Goal: Navigation & Orientation: Find specific page/section

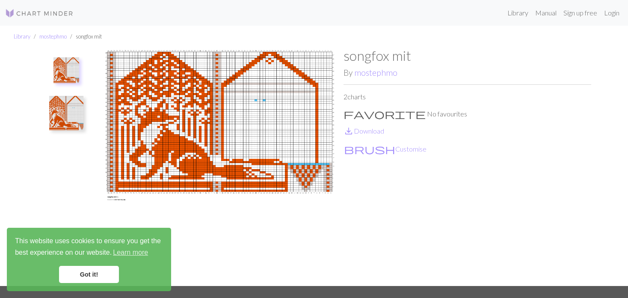
click at [53, 120] on img at bounding box center [66, 113] width 34 height 34
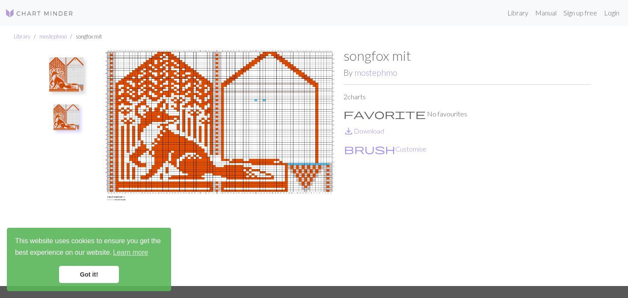
click at [61, 118] on img at bounding box center [66, 117] width 26 height 26
click at [65, 67] on img at bounding box center [66, 74] width 34 height 34
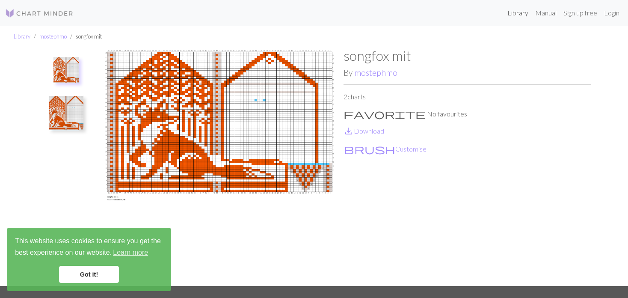
click at [509, 11] on link "Library" at bounding box center [518, 12] width 28 height 17
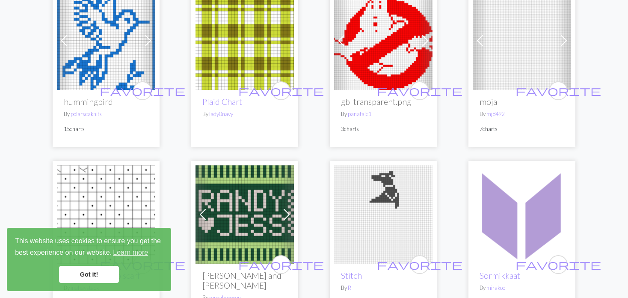
scroll to position [128, 0]
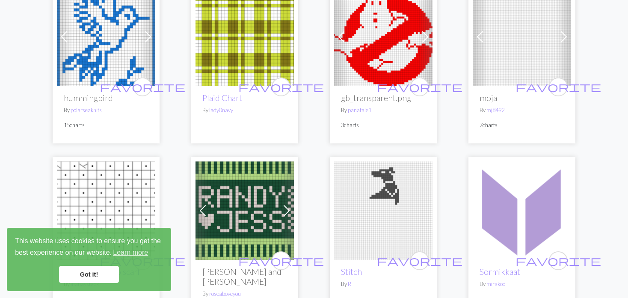
click at [106, 51] on img at bounding box center [106, 37] width 98 height 98
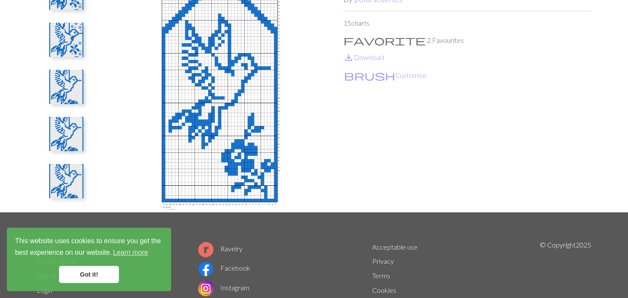
scroll to position [129, 0]
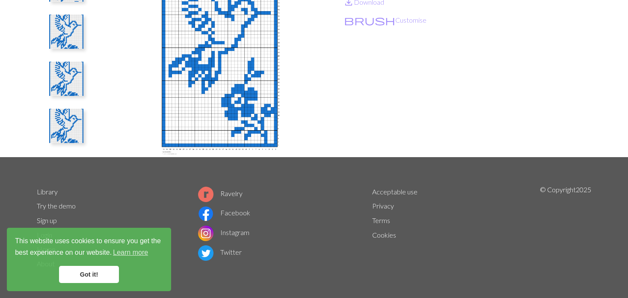
click at [62, 123] on img at bounding box center [66, 126] width 34 height 34
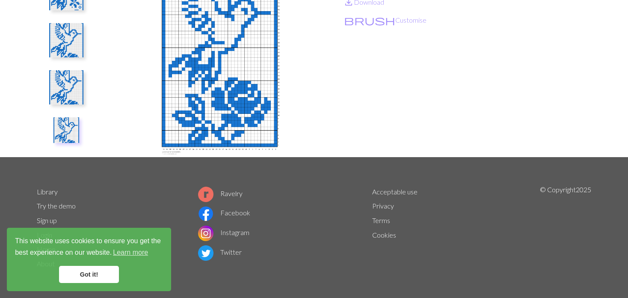
click at [58, 120] on img at bounding box center [66, 130] width 26 height 26
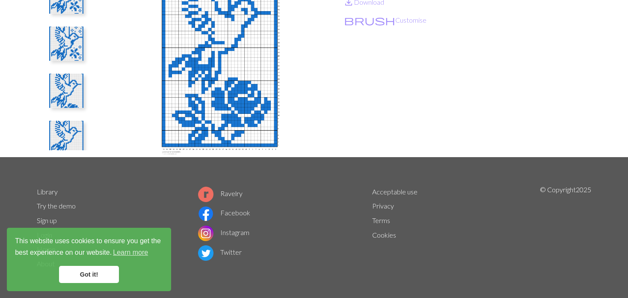
scroll to position [470, 0]
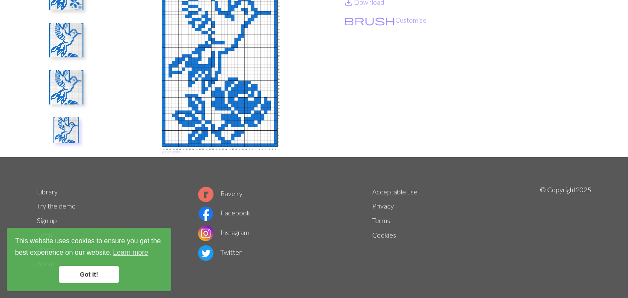
click at [71, 91] on img at bounding box center [66, 87] width 34 height 34
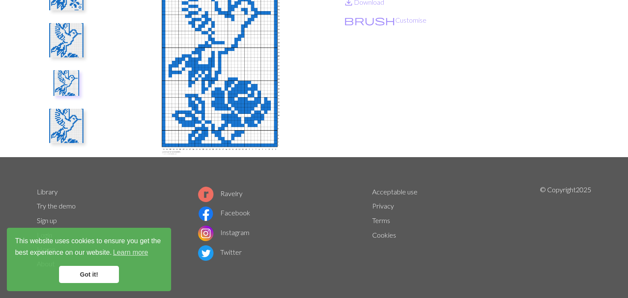
scroll to position [427, 0]
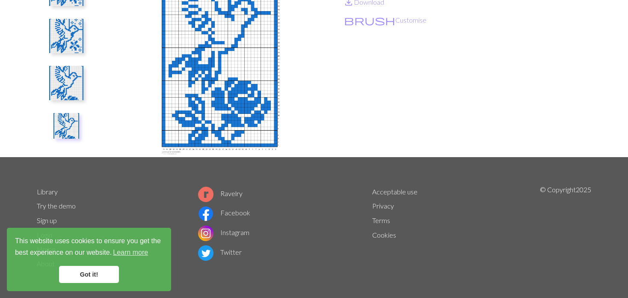
click at [63, 126] on img at bounding box center [66, 126] width 26 height 26
click at [64, 91] on img at bounding box center [66, 83] width 34 height 34
click at [67, 80] on img at bounding box center [66, 79] width 26 height 26
click at [68, 32] on img at bounding box center [66, 36] width 34 height 34
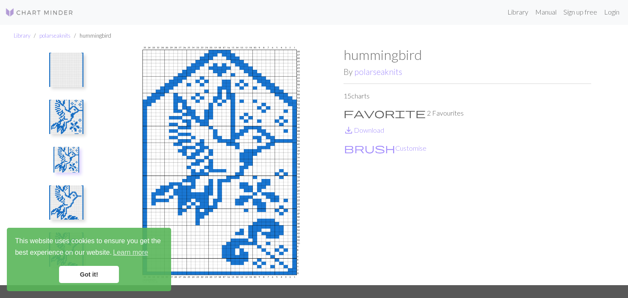
scroll to position [0, 0]
click at [68, 118] on img at bounding box center [66, 117] width 34 height 34
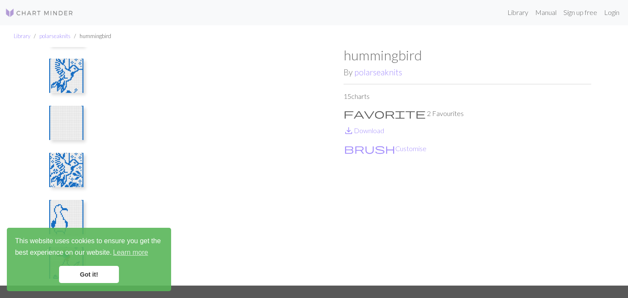
scroll to position [42, 0]
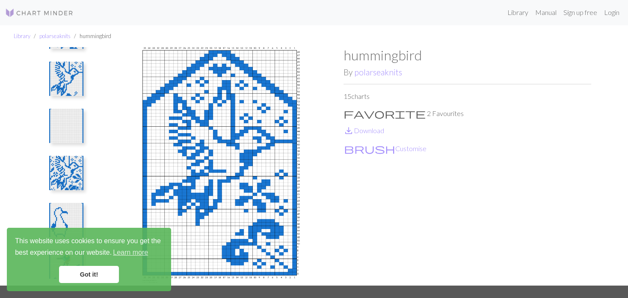
click at [61, 165] on img at bounding box center [66, 173] width 34 height 34
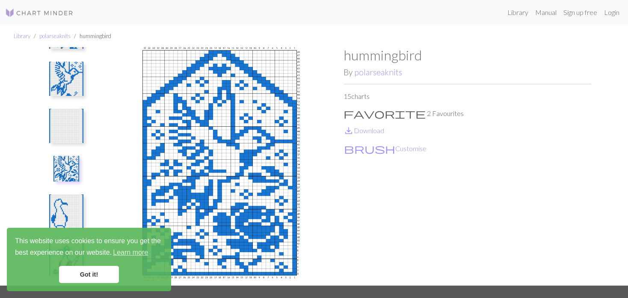
click at [64, 77] on img at bounding box center [66, 79] width 34 height 34
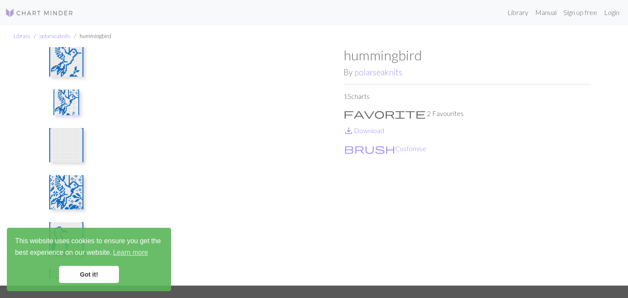
scroll to position [0, 0]
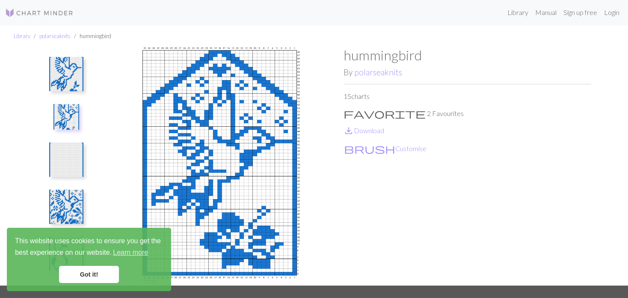
click at [62, 71] on img at bounding box center [66, 74] width 34 height 34
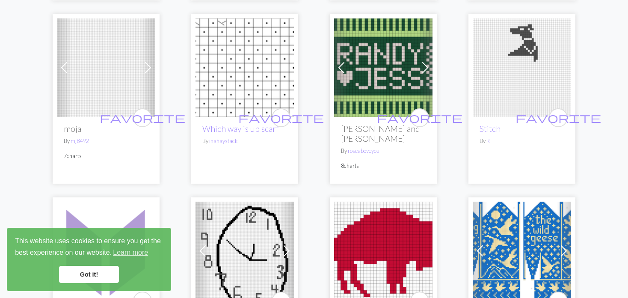
scroll to position [257, 0]
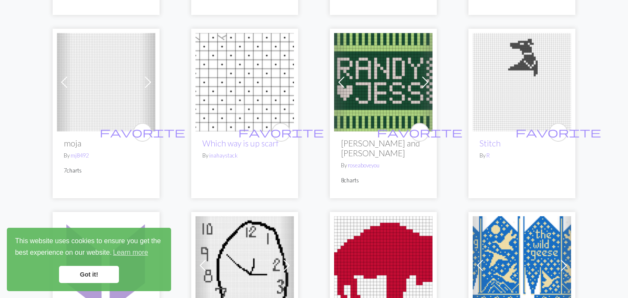
click at [69, 78] on span at bounding box center [64, 82] width 14 height 14
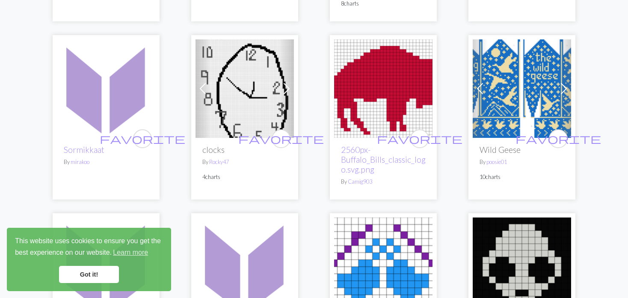
scroll to position [470, 0]
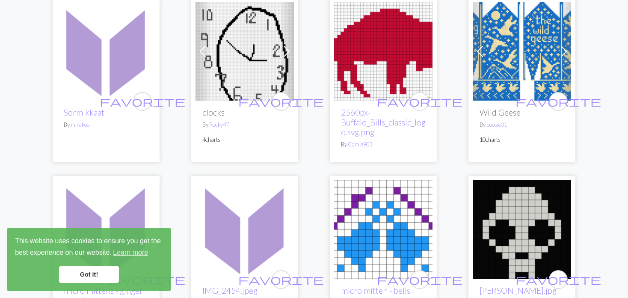
click at [480, 44] on span at bounding box center [480, 51] width 14 height 14
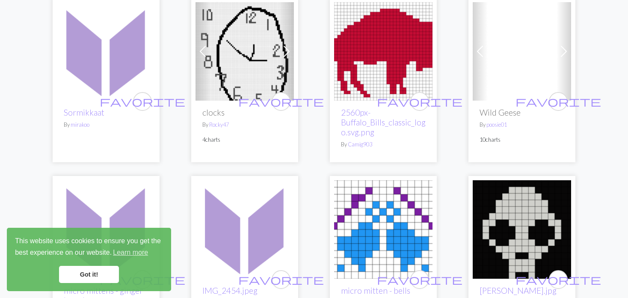
click at [480, 44] on span at bounding box center [480, 51] width 14 height 14
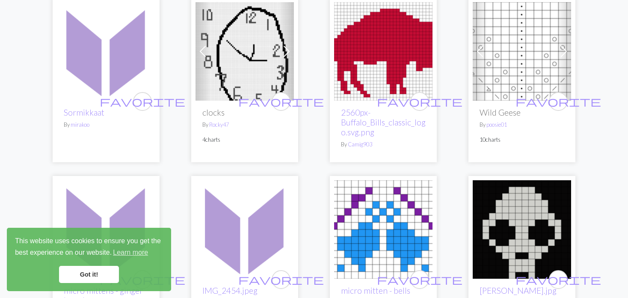
click at [479, 44] on span at bounding box center [480, 51] width 14 height 14
click at [477, 44] on span at bounding box center [480, 51] width 14 height 14
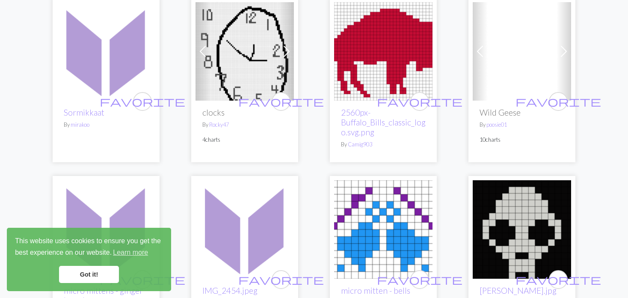
click at [477, 44] on span at bounding box center [480, 51] width 14 height 14
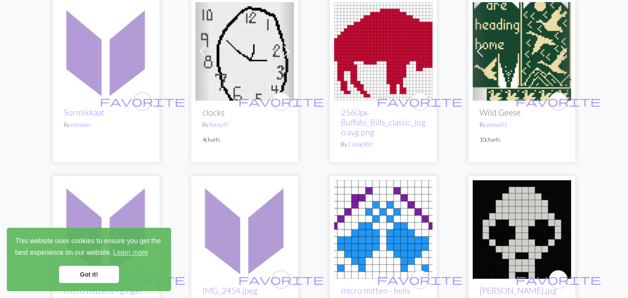
click at [477, 44] on span at bounding box center [480, 51] width 14 height 14
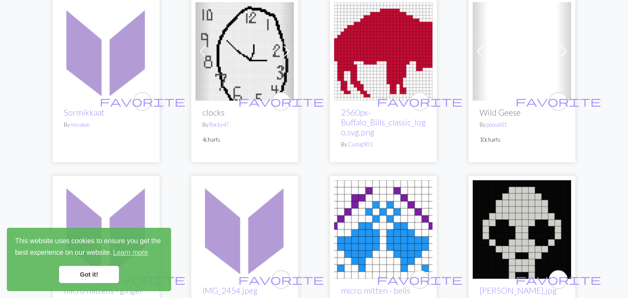
click at [477, 44] on span at bounding box center [480, 51] width 14 height 14
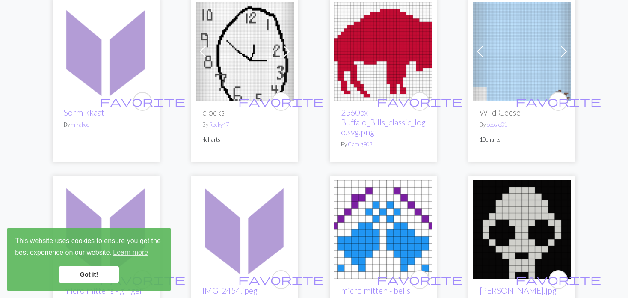
click at [477, 44] on span at bounding box center [480, 51] width 14 height 14
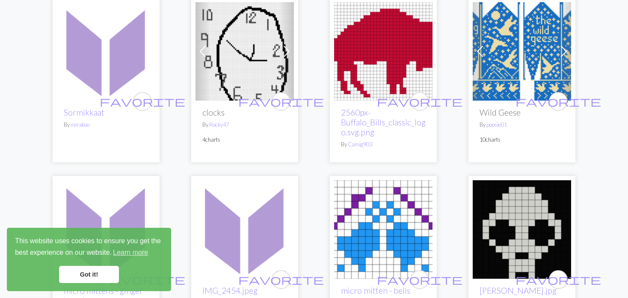
click at [477, 44] on span at bounding box center [480, 51] width 14 height 14
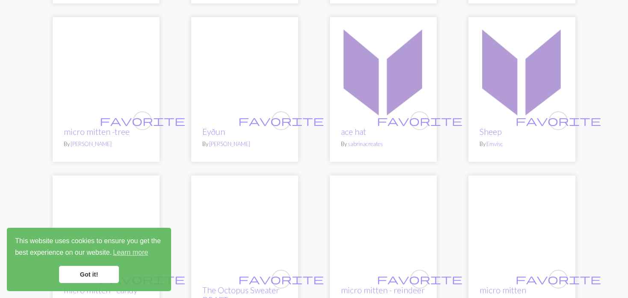
scroll to position [812, 0]
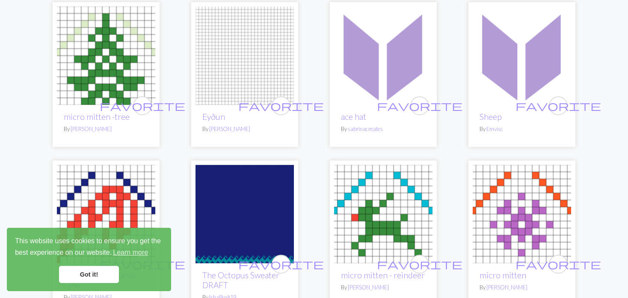
click at [127, 57] on img at bounding box center [106, 55] width 98 height 98
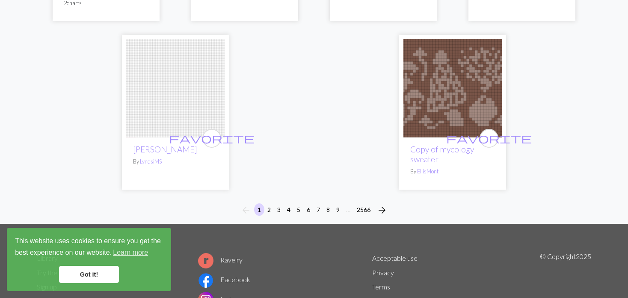
scroll to position [2222, 0]
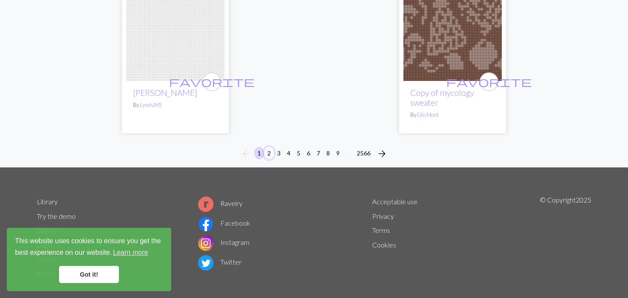
click at [269, 147] on button "2" at bounding box center [269, 153] width 10 height 12
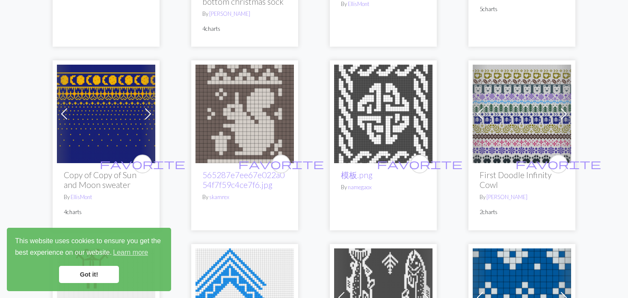
scroll to position [470, 0]
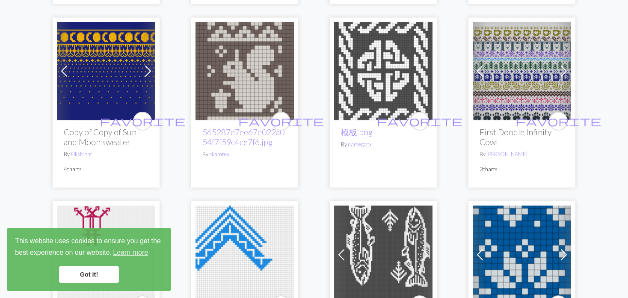
click at [231, 82] on img at bounding box center [244, 71] width 98 height 98
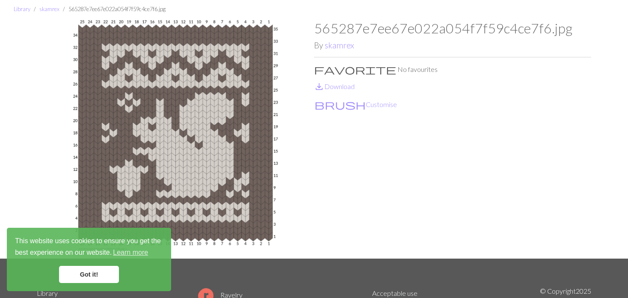
scroll to position [43, 0]
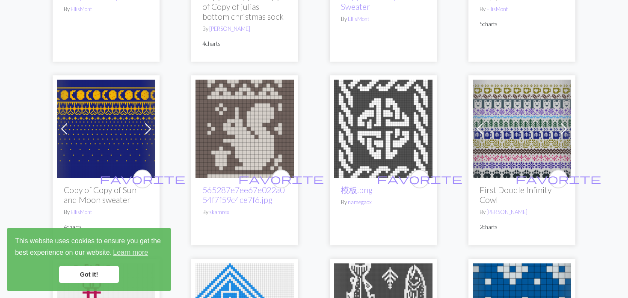
scroll to position [428, 0]
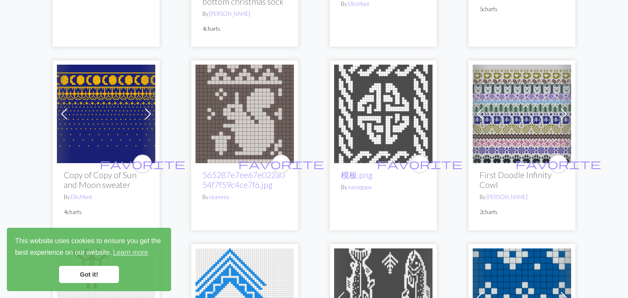
click at [219, 122] on img at bounding box center [244, 114] width 98 height 98
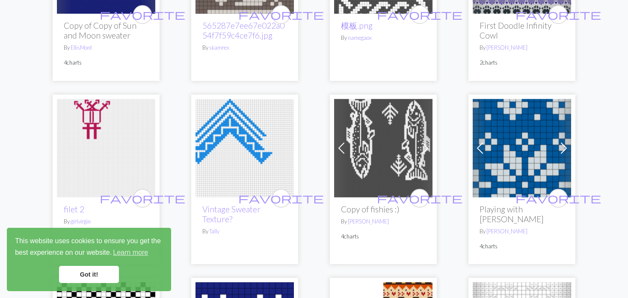
scroll to position [599, 0]
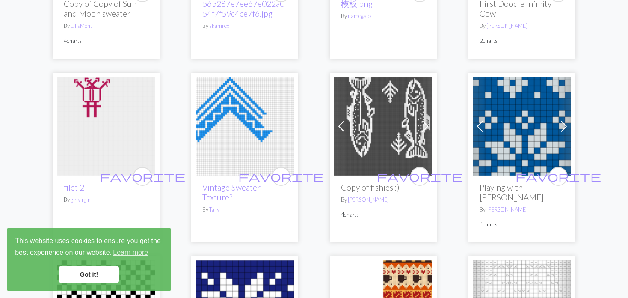
click at [239, 105] on img at bounding box center [244, 126] width 98 height 98
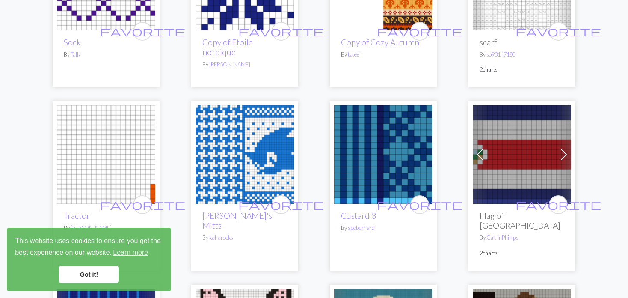
scroll to position [984, 0]
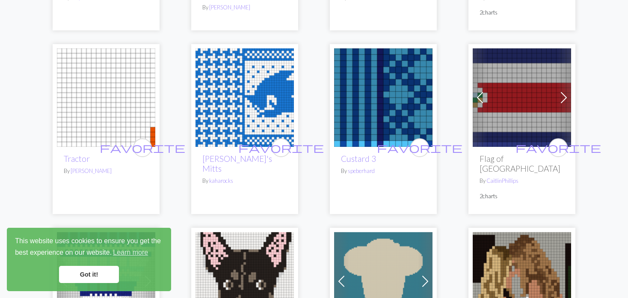
click at [236, 118] on img at bounding box center [244, 97] width 98 height 98
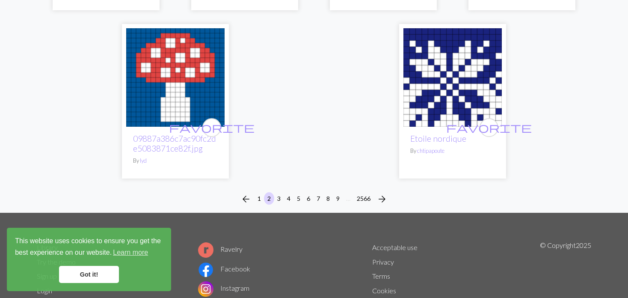
scroll to position [2266, 0]
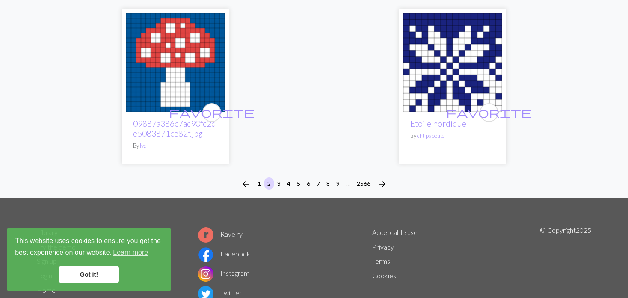
click at [280, 170] on div "arrow_back 1 2 3 4 5 6 7 8 9 … 2566 arrow_forward" at bounding box center [314, 183] width 628 height 27
click at [272, 170] on div "arrow_back 1 2 3 4 5 6 7 8 9 … 2566 arrow_forward" at bounding box center [314, 183] width 628 height 27
click at [268, 170] on div "arrow_back 1 2 3 4 5 6 7 8 9 … 2566 arrow_forward" at bounding box center [314, 183] width 628 height 27
click at [264, 170] on div "arrow_back 1 2 3 4 5 6 7 8 9 … 2566 arrow_forward" at bounding box center [314, 183] width 628 height 27
click at [262, 177] on li "1" at bounding box center [259, 184] width 10 height 14
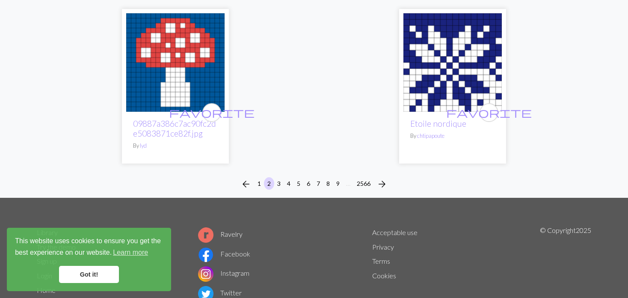
click at [283, 177] on li "3" at bounding box center [279, 184] width 10 height 14
click at [281, 170] on div "arrow_back 1 2 3 4 5 6 7 8 9 … 2566 arrow_forward" at bounding box center [314, 183] width 628 height 27
drag, startPoint x: 285, startPoint y: 130, endPoint x: 266, endPoint y: 116, distance: 24.5
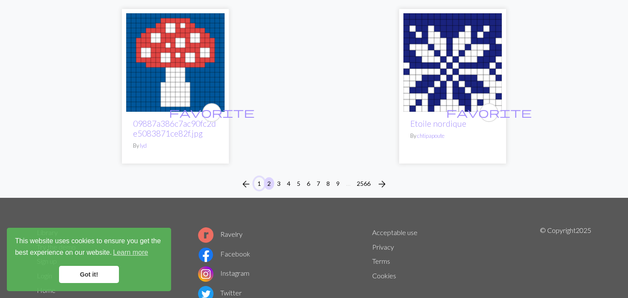
click at [280, 170] on div "arrow_back 1 2 3 4 5 6 7 8 9 … 2566 arrow_forward" at bounding box center [314, 183] width 628 height 27
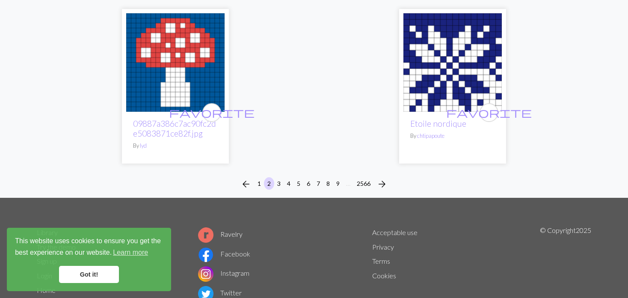
click at [276, 177] on button "3" at bounding box center [279, 183] width 10 height 12
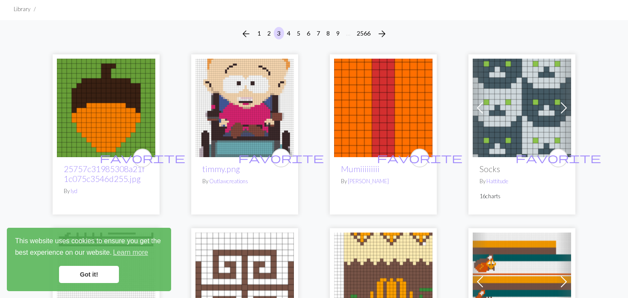
scroll to position [43, 0]
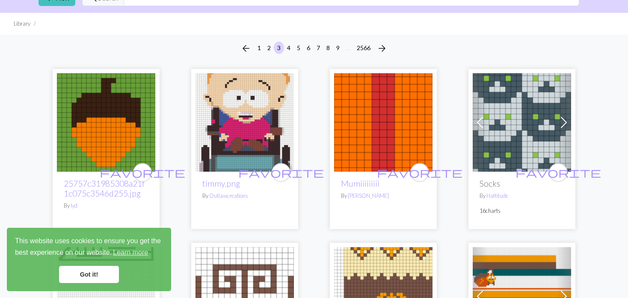
click at [552, 130] on img at bounding box center [522, 122] width 98 height 98
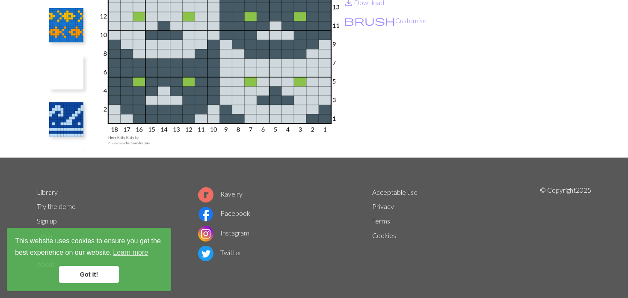
scroll to position [517, 0]
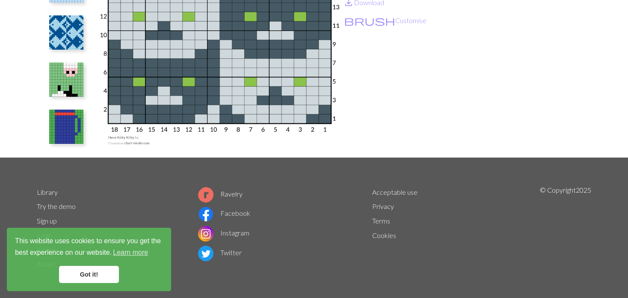
click at [57, 130] on img at bounding box center [66, 126] width 34 height 34
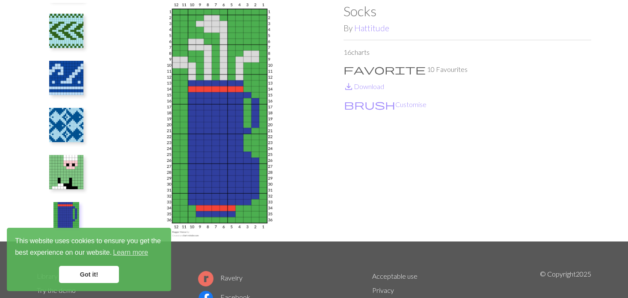
scroll to position [43, 0]
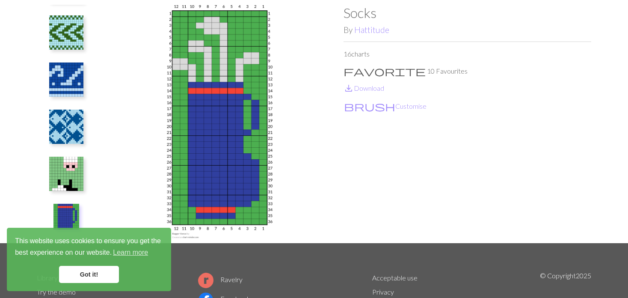
click at [66, 173] on img at bounding box center [66, 174] width 34 height 34
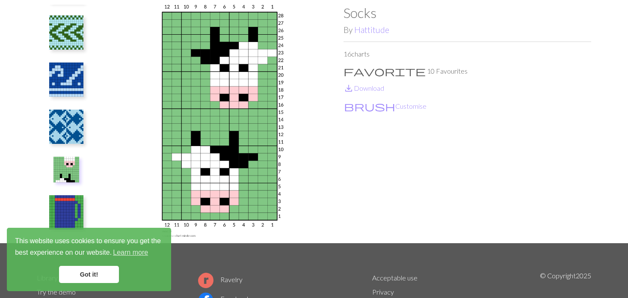
click at [56, 123] on img at bounding box center [66, 126] width 34 height 34
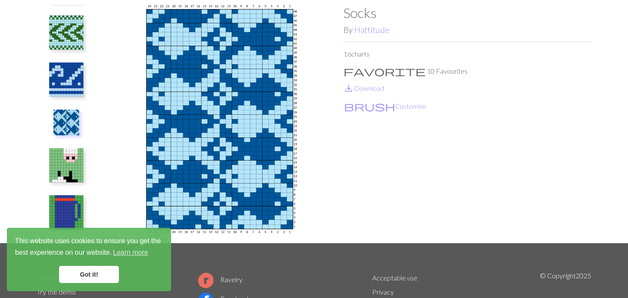
click at [58, 80] on img at bounding box center [66, 79] width 34 height 34
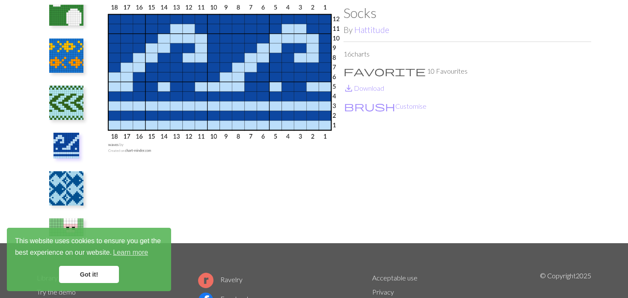
scroll to position [431, 0]
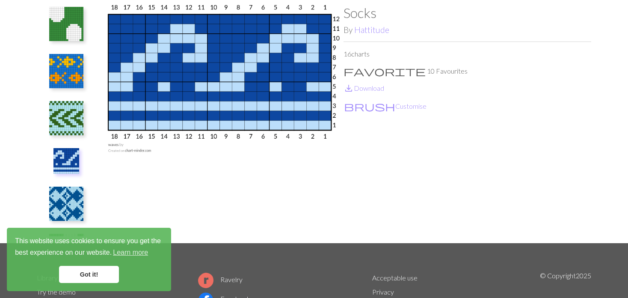
click at [63, 110] on img at bounding box center [66, 118] width 34 height 34
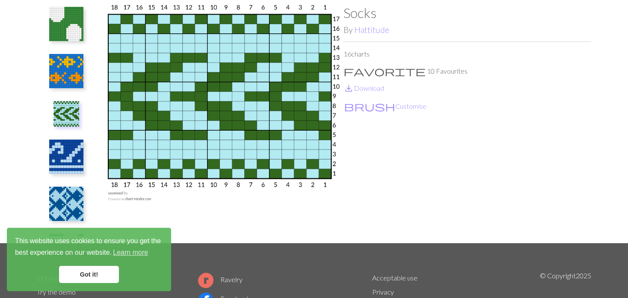
click at [64, 67] on img at bounding box center [66, 71] width 34 height 34
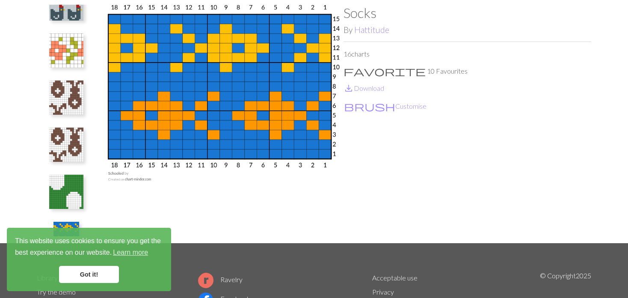
scroll to position [260, 0]
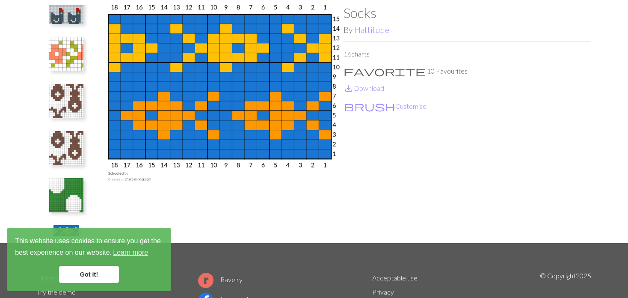
click at [72, 136] on img at bounding box center [66, 148] width 34 height 34
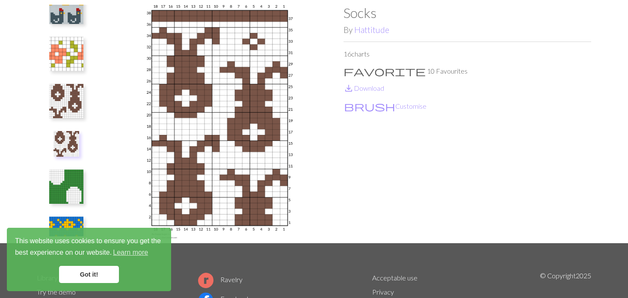
click at [66, 100] on img at bounding box center [66, 101] width 34 height 34
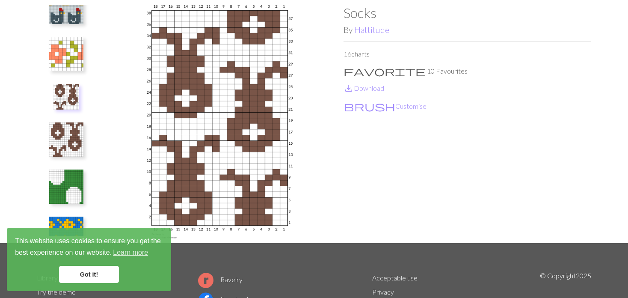
click at [65, 65] on img at bounding box center [66, 54] width 34 height 34
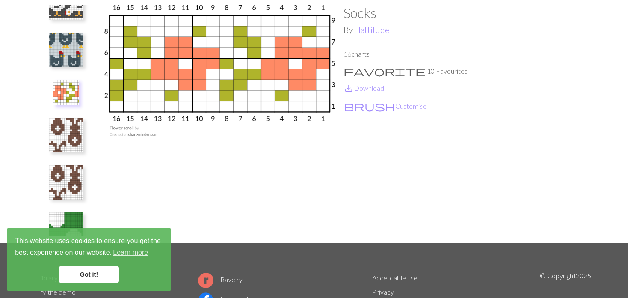
scroll to position [174, 0]
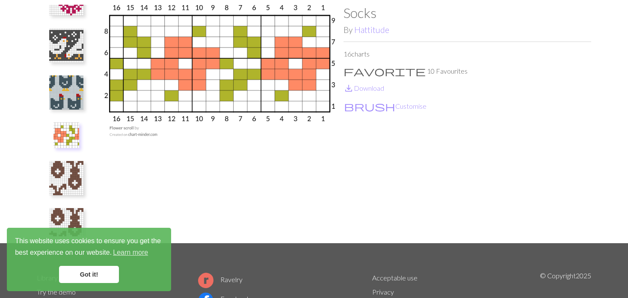
click at [59, 93] on img at bounding box center [66, 92] width 34 height 34
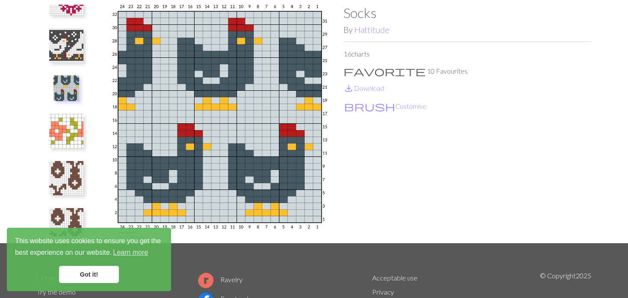
click at [65, 43] on img at bounding box center [66, 45] width 34 height 34
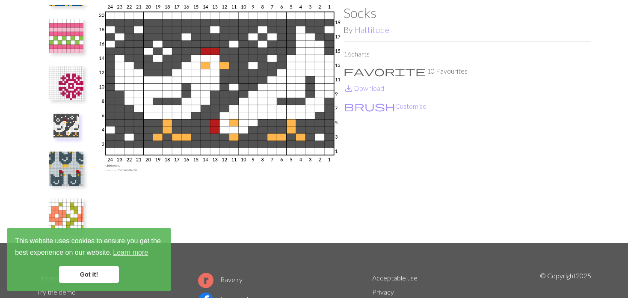
scroll to position [46, 0]
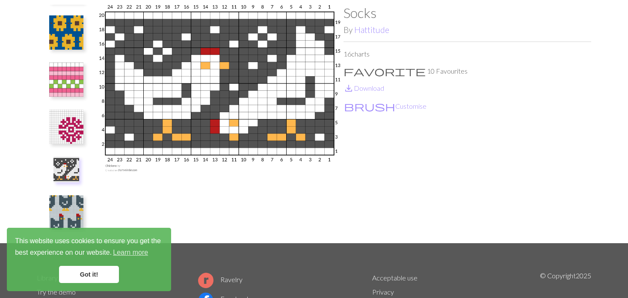
click at [68, 129] on img at bounding box center [66, 126] width 34 height 34
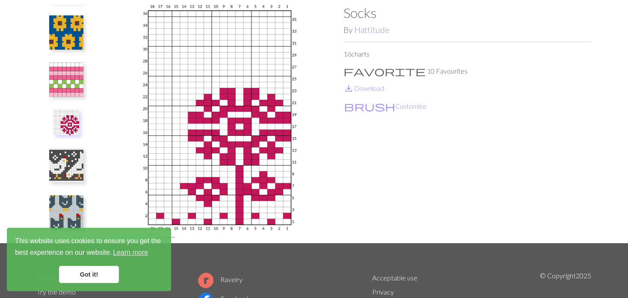
click at [73, 84] on img at bounding box center [66, 79] width 34 height 34
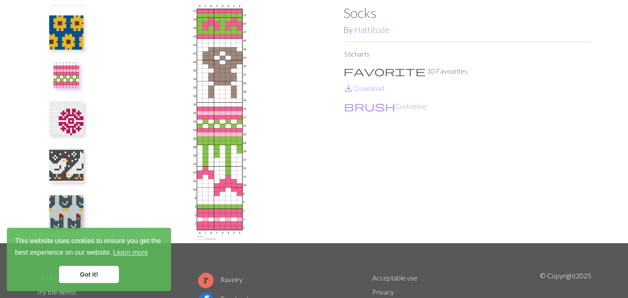
click at [71, 35] on img at bounding box center [66, 32] width 34 height 34
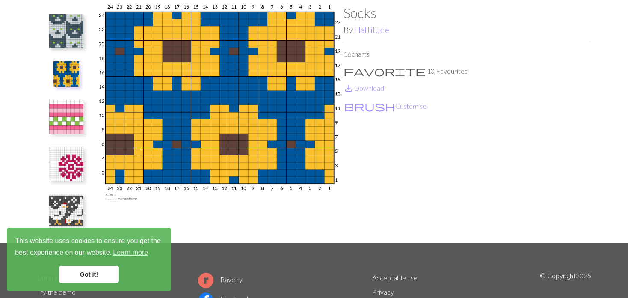
scroll to position [0, 0]
click at [63, 35] on img at bounding box center [66, 32] width 34 height 34
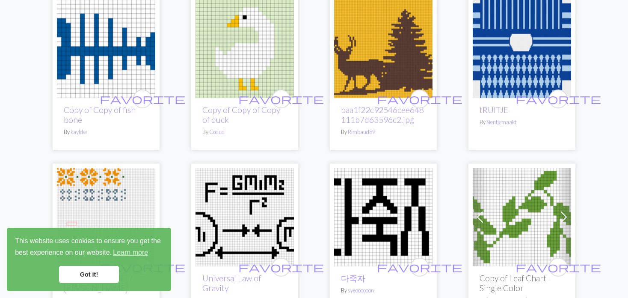
scroll to position [1582, 0]
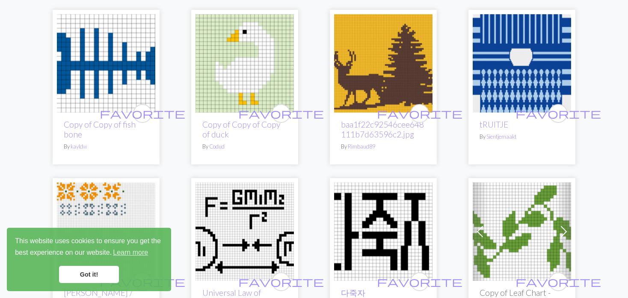
click at [379, 55] on img at bounding box center [383, 63] width 98 height 98
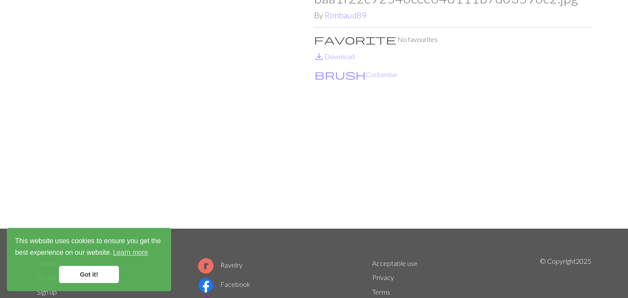
scroll to position [43, 0]
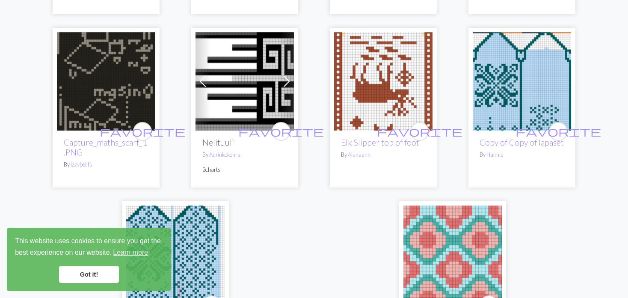
scroll to position [2095, 0]
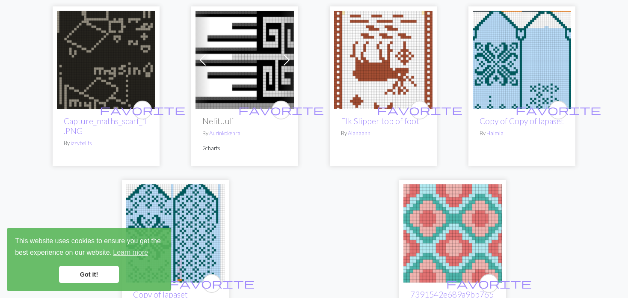
click at [394, 55] on img at bounding box center [383, 60] width 98 height 98
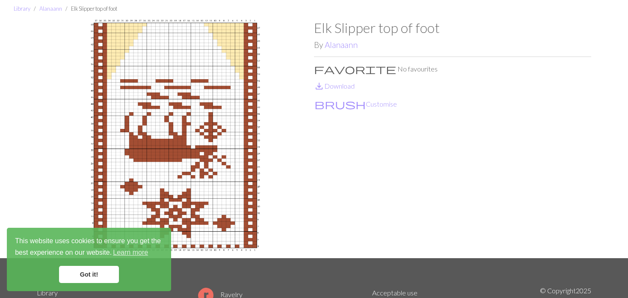
scroll to position [43, 0]
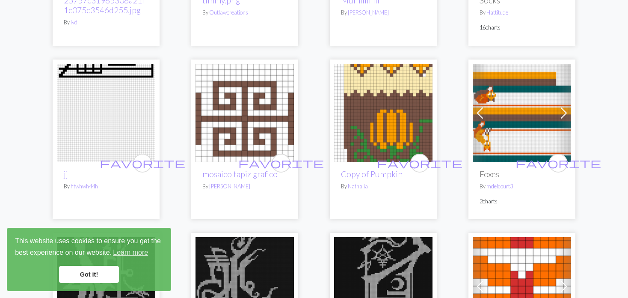
scroll to position [257, 0]
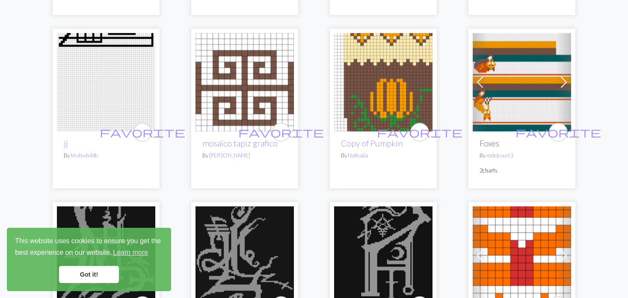
click at [484, 78] on span at bounding box center [480, 82] width 14 height 14
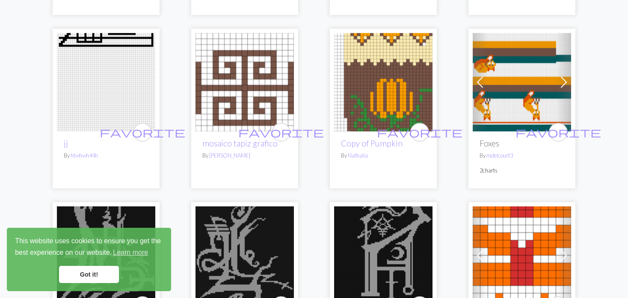
click at [479, 83] on span at bounding box center [480, 82] width 14 height 14
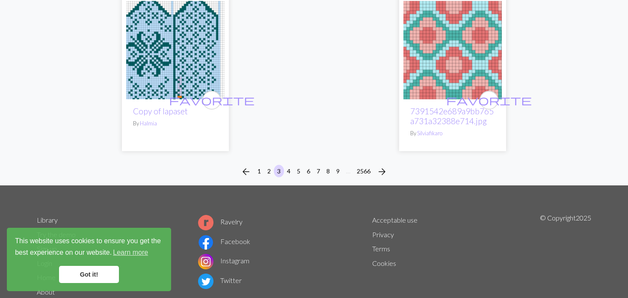
scroll to position [2297, 0]
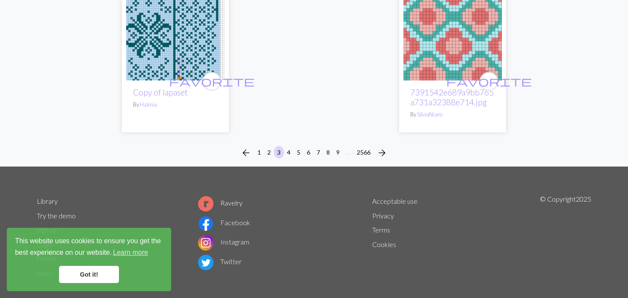
click at [287, 139] on div "arrow_back 1 2 3 4 5 6 7 8 9 … 2566 arrow_forward" at bounding box center [314, 152] width 628 height 27
click at [298, 152] on div "arrow_back 1 2 3 4 5 6 7 8 9 … 2566 arrow_forward" at bounding box center [314, 152] width 628 height 27
click at [299, 146] on button "5" at bounding box center [298, 152] width 10 height 12
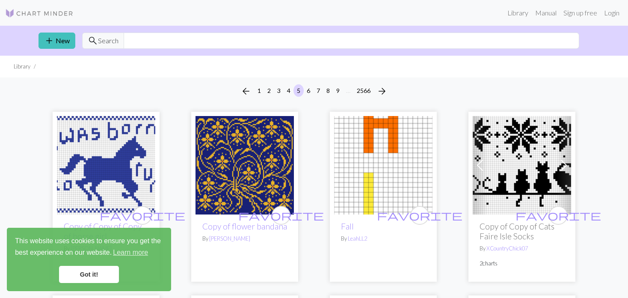
click at [278, 83] on div "arrow_back 1 2 3 4 5 6 7 8 9 … 2566 arrow_forward" at bounding box center [314, 90] width 628 height 27
click at [290, 88] on button "4" at bounding box center [289, 90] width 10 height 12
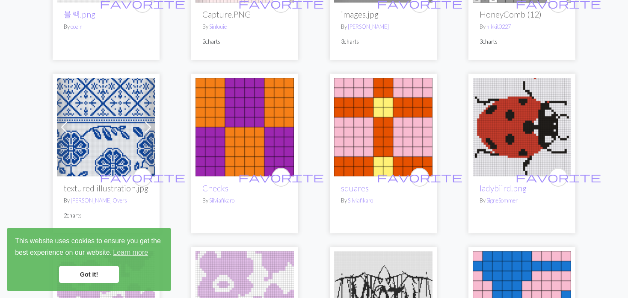
scroll to position [214, 0]
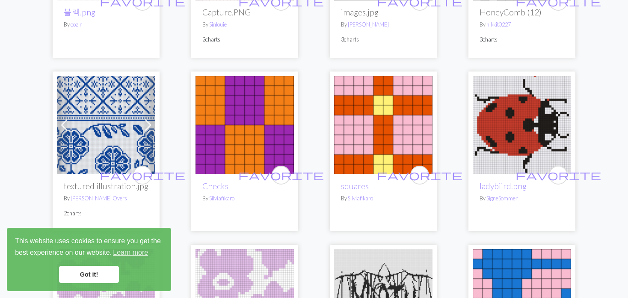
click at [85, 90] on img at bounding box center [106, 125] width 98 height 98
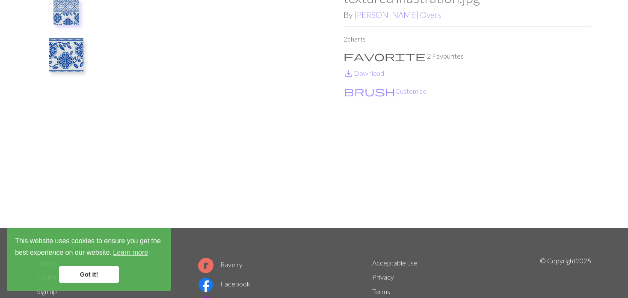
scroll to position [43, 0]
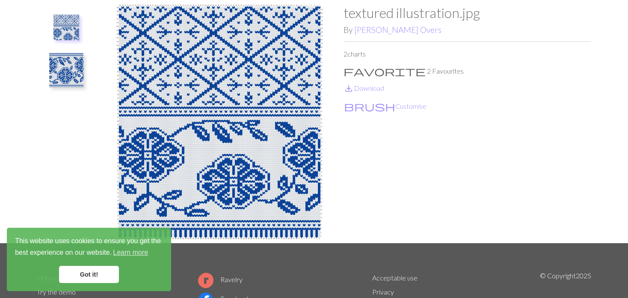
click at [71, 70] on img at bounding box center [66, 70] width 34 height 34
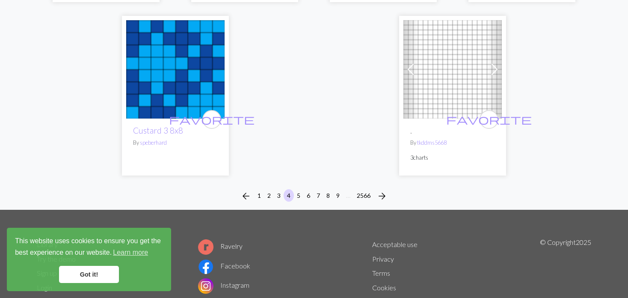
scroll to position [2309, 0]
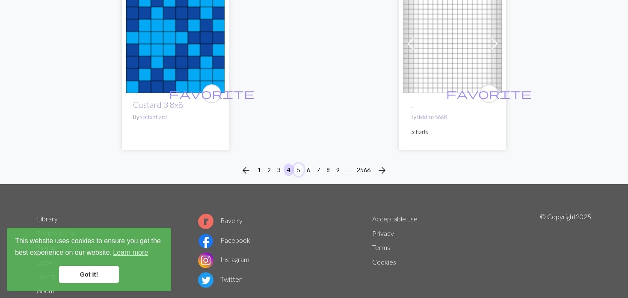
click at [296, 163] on button "5" at bounding box center [298, 169] width 10 height 12
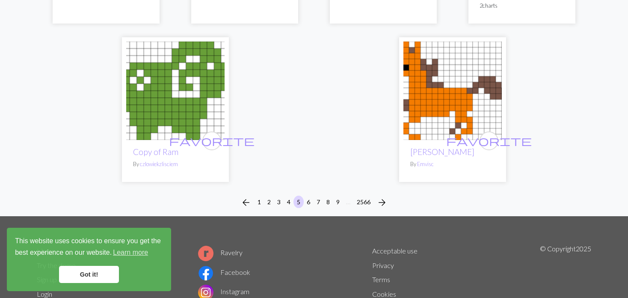
scroll to position [2390, 0]
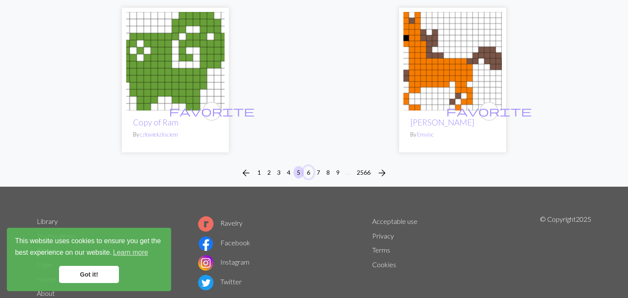
click at [304, 166] on button "6" at bounding box center [308, 172] width 10 height 12
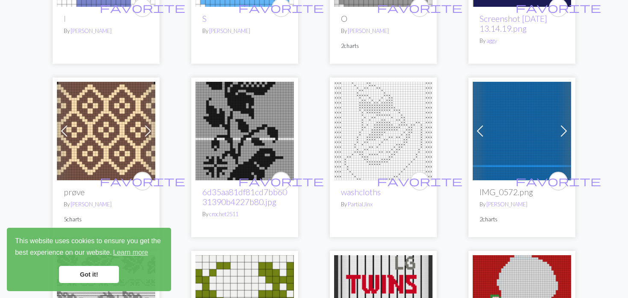
scroll to position [1069, 0]
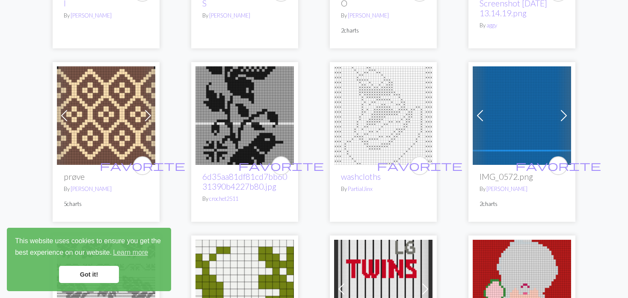
click at [482, 117] on span at bounding box center [480, 116] width 14 height 14
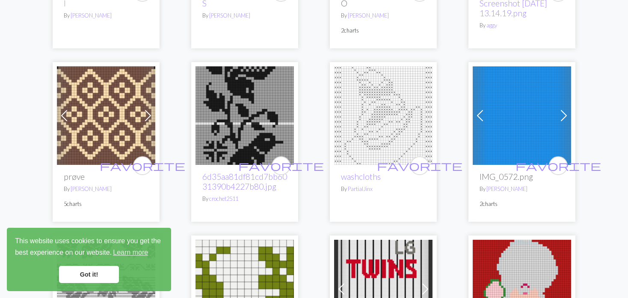
click at [482, 115] on span at bounding box center [480, 116] width 14 height 14
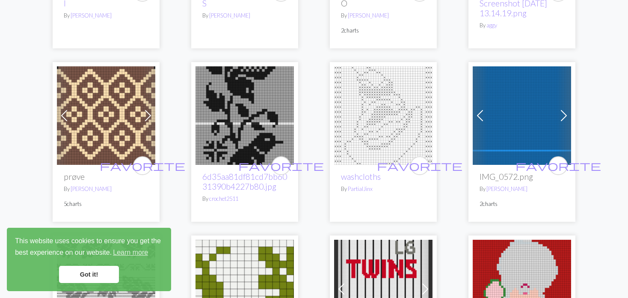
click at [481, 115] on span at bounding box center [480, 116] width 14 height 14
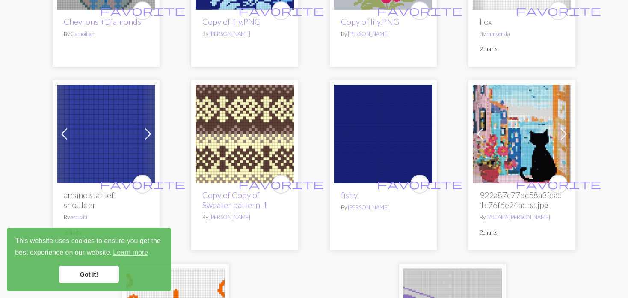
scroll to position [2010, 0]
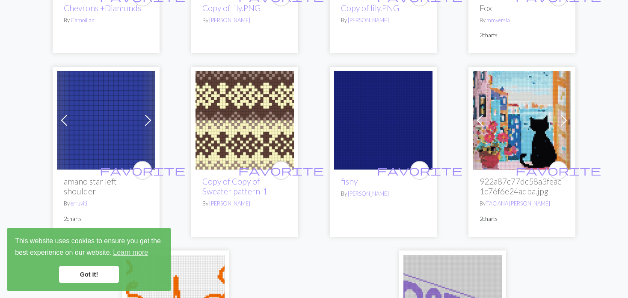
click at [149, 114] on span at bounding box center [148, 120] width 14 height 14
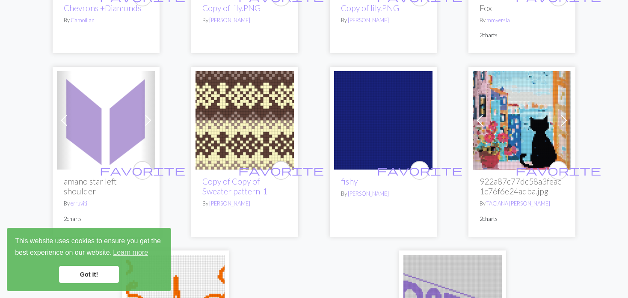
click at [150, 114] on span at bounding box center [148, 120] width 14 height 14
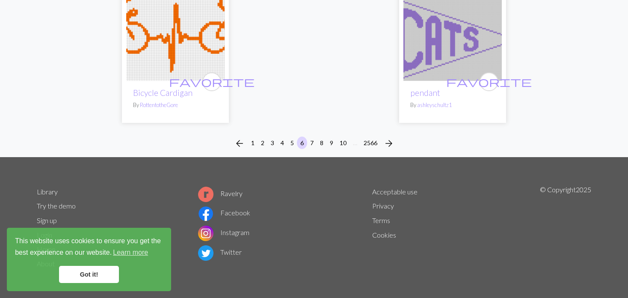
scroll to position [2290, 0]
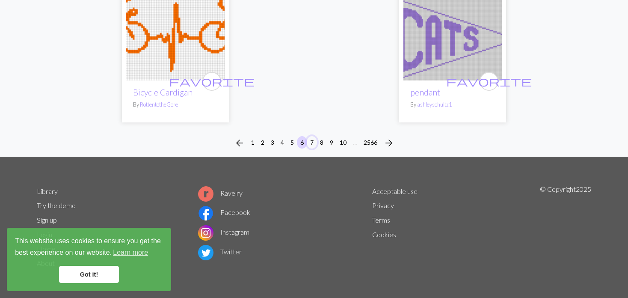
click at [311, 140] on button "7" at bounding box center [312, 142] width 10 height 12
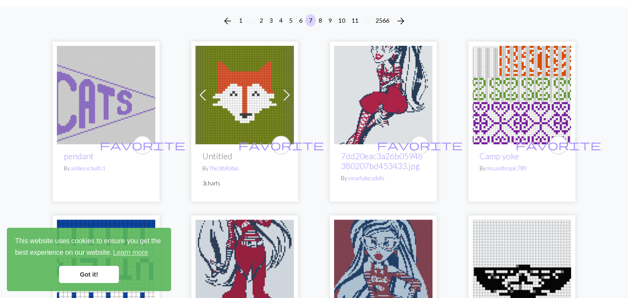
scroll to position [86, 0]
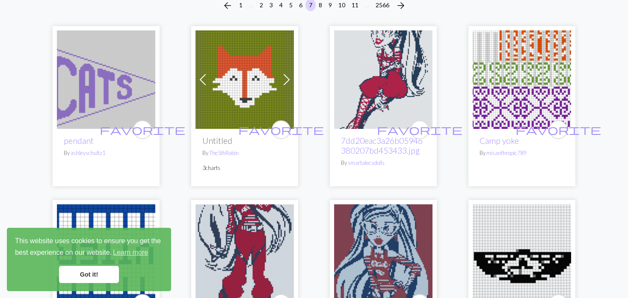
click at [514, 84] on img at bounding box center [522, 79] width 98 height 98
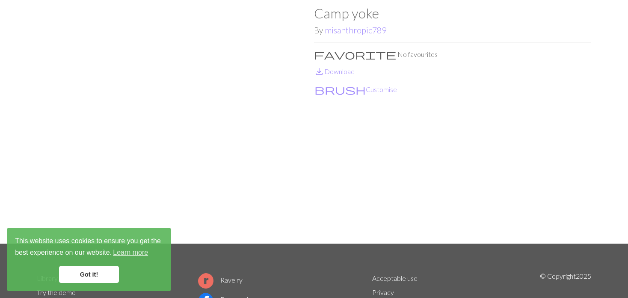
scroll to position [43, 0]
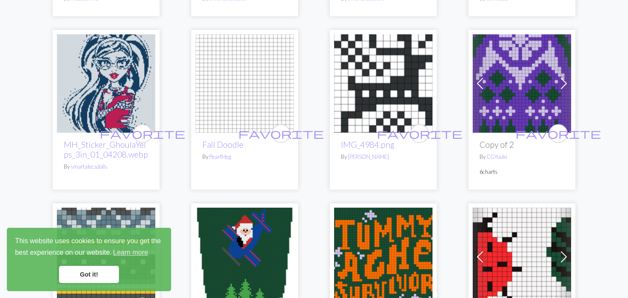
scroll to position [513, 0]
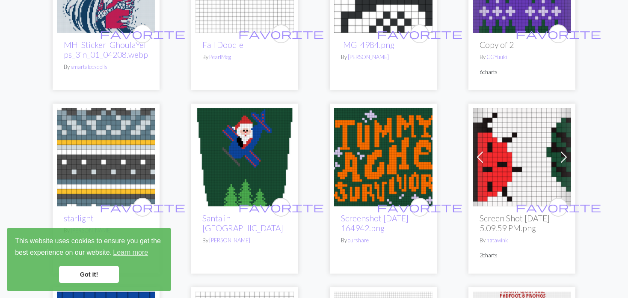
click at [564, 158] on span at bounding box center [564, 157] width 14 height 14
click at [554, 156] on img at bounding box center [522, 157] width 98 height 98
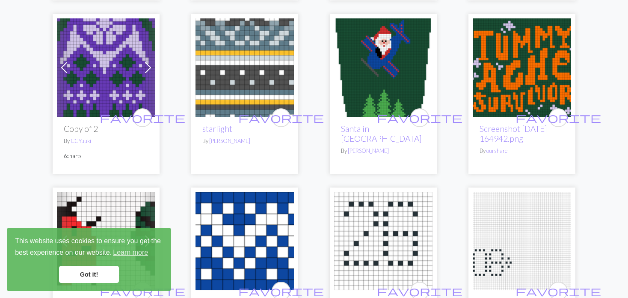
scroll to position [599, 0]
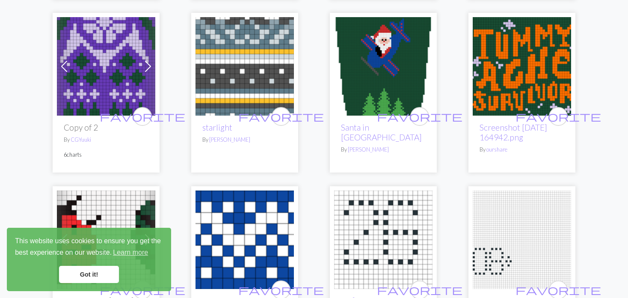
click at [374, 74] on img at bounding box center [383, 66] width 98 height 98
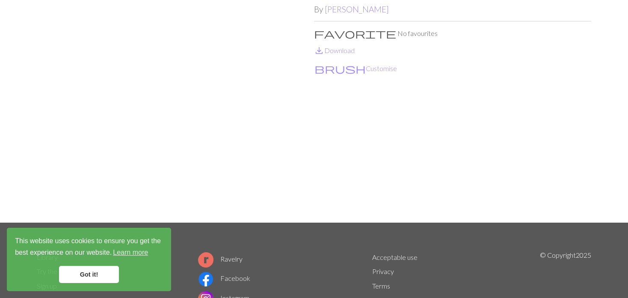
scroll to position [43, 0]
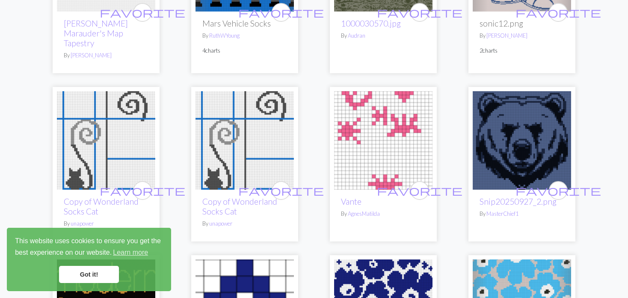
scroll to position [1112, 0]
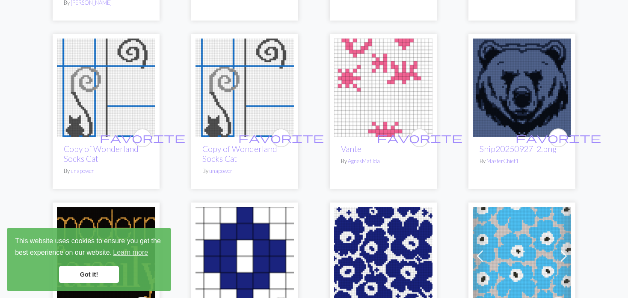
click at [242, 103] on img at bounding box center [244, 87] width 98 height 98
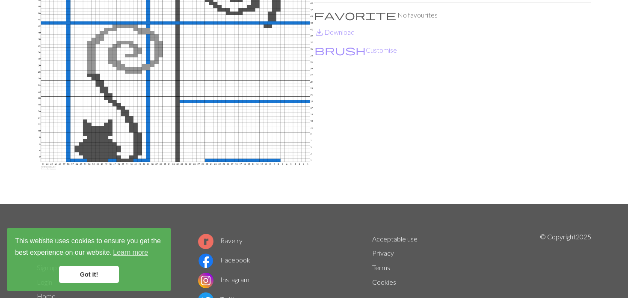
scroll to position [86, 0]
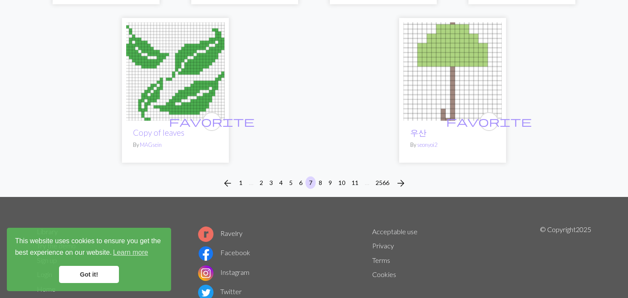
scroll to position [2223, 0]
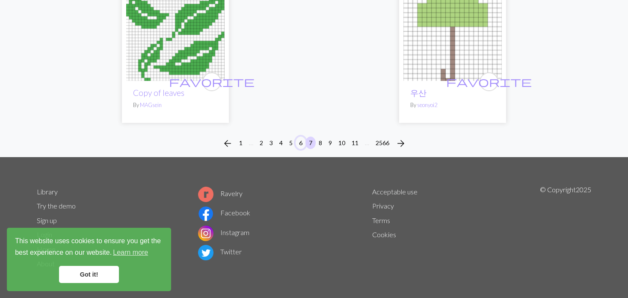
click at [304, 145] on button "6" at bounding box center [300, 142] width 10 height 12
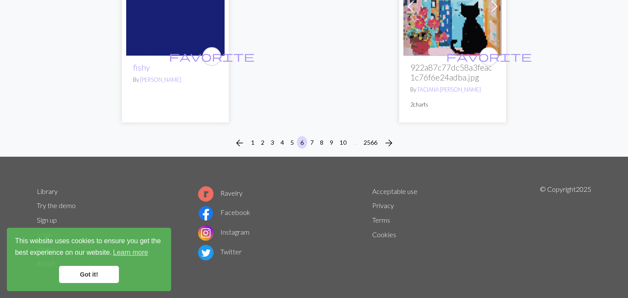
scroll to position [2295, 0]
click at [314, 143] on button "7" at bounding box center [312, 142] width 10 height 12
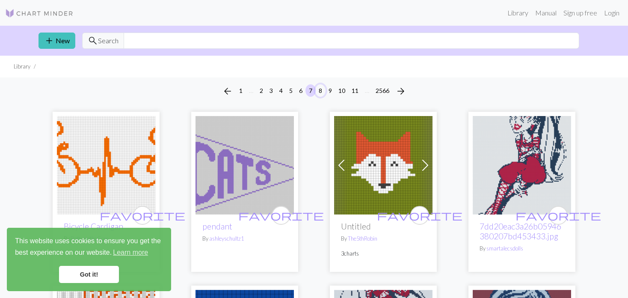
click at [322, 92] on button "8" at bounding box center [320, 90] width 10 height 12
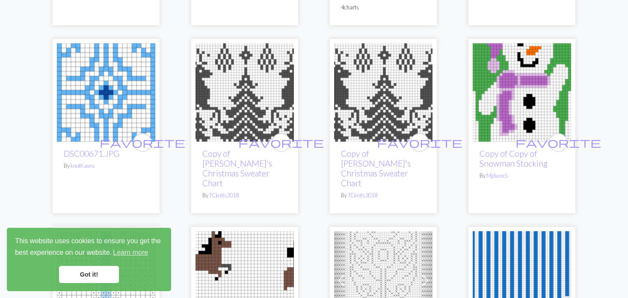
scroll to position [1839, 0]
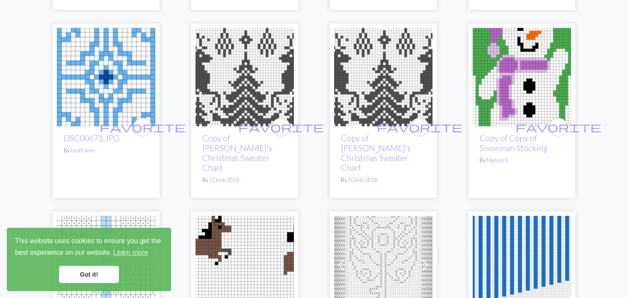
click at [239, 81] on img at bounding box center [244, 77] width 98 height 98
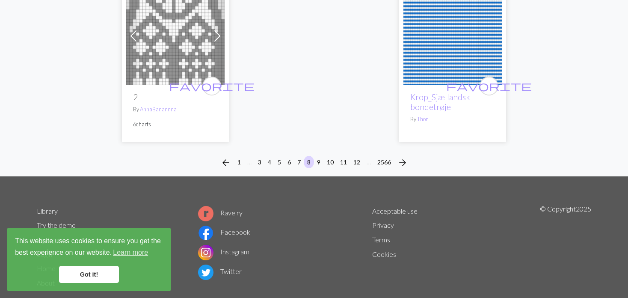
scroll to position [2242, 0]
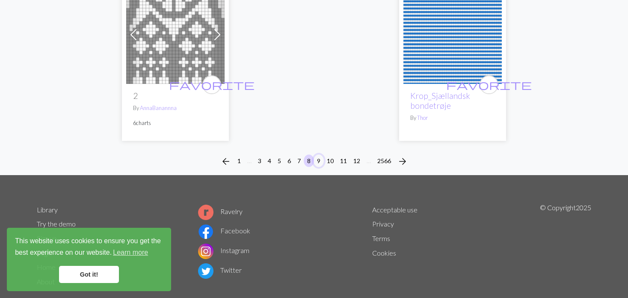
click at [314, 154] on button "9" at bounding box center [318, 160] width 10 height 12
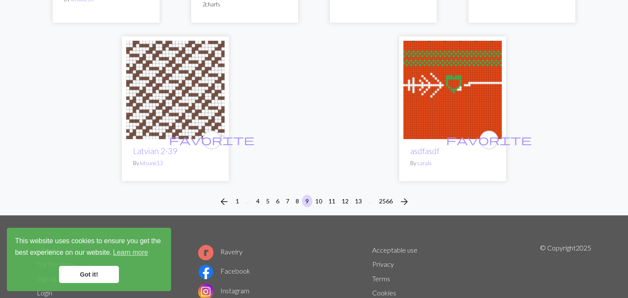
scroll to position [2224, 0]
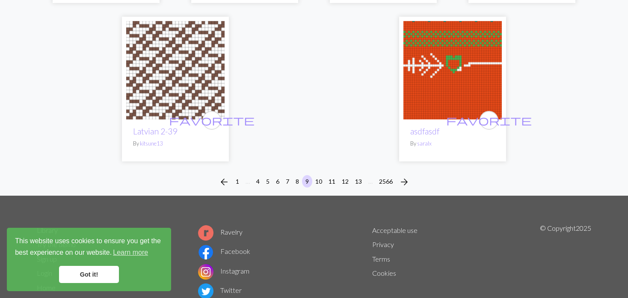
click at [304, 173] on div "arrow_back 1 … 4 5 6 7 8 9 10 11 12 13 … 2566 arrow_forward" at bounding box center [314, 181] width 628 height 27
click at [298, 171] on div "arrow_back 1 … 4 5 6 7 8 9 10 11 12 13 … 2566 arrow_forward" at bounding box center [314, 181] width 628 height 27
click at [296, 179] on button "8" at bounding box center [297, 181] width 10 height 12
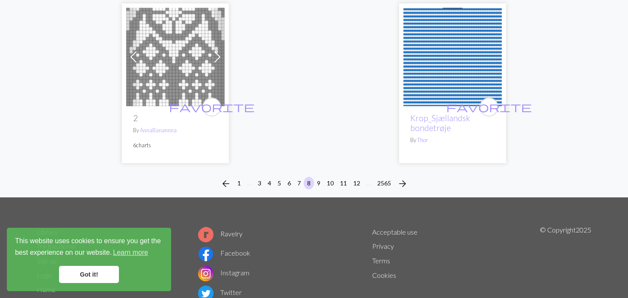
scroll to position [2242, 0]
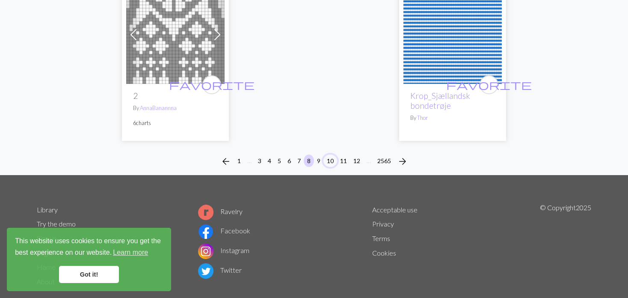
click at [330, 154] on button "10" at bounding box center [330, 160] width 14 height 12
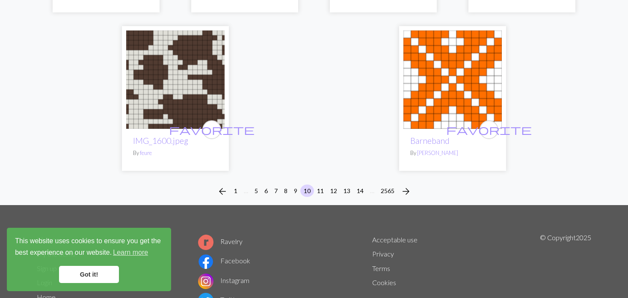
scroll to position [2267, 0]
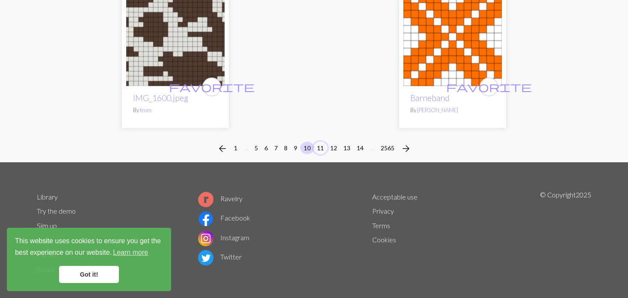
click at [318, 142] on button "11" at bounding box center [320, 148] width 14 height 12
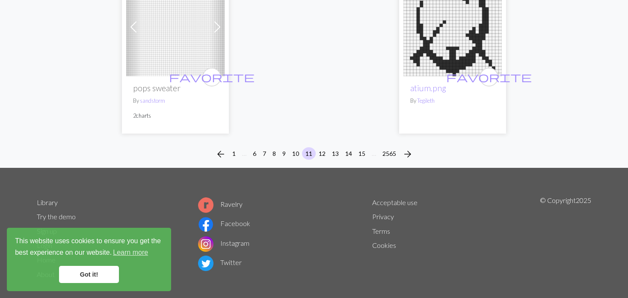
scroll to position [2306, 0]
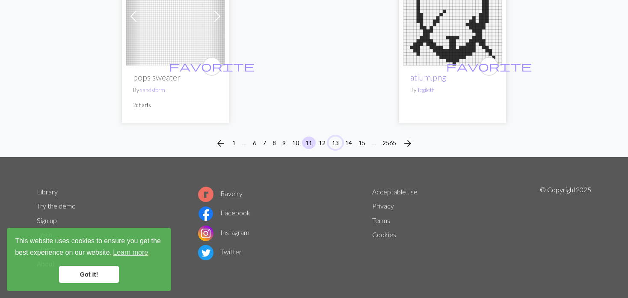
click at [335, 142] on button "13" at bounding box center [335, 142] width 14 height 12
click at [321, 138] on button "12" at bounding box center [322, 142] width 14 height 12
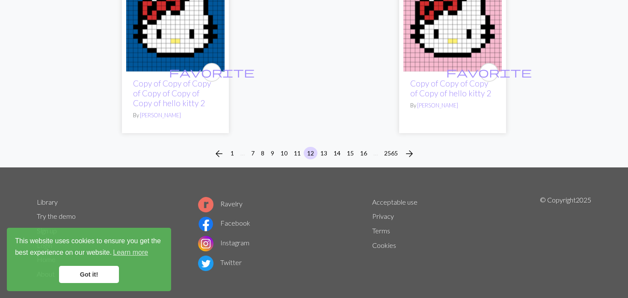
scroll to position [2272, 0]
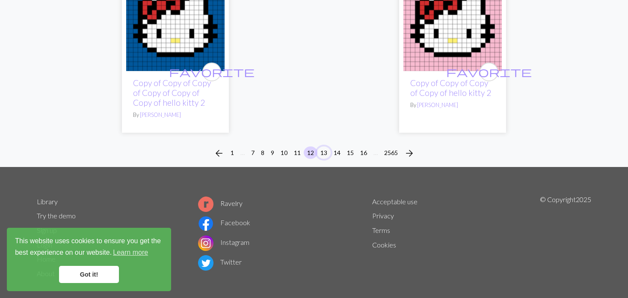
click at [323, 146] on button "13" at bounding box center [324, 152] width 14 height 12
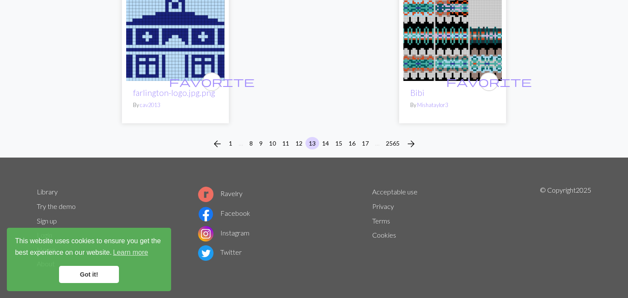
scroll to position [2218, 0]
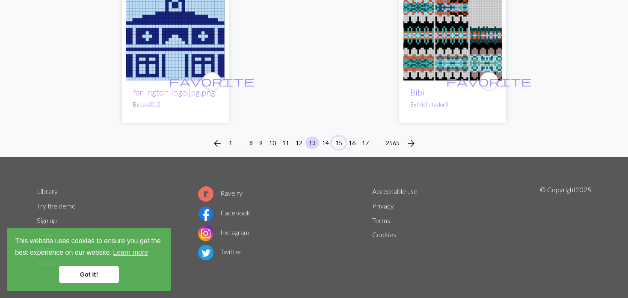
click at [340, 141] on button "15" at bounding box center [339, 142] width 14 height 12
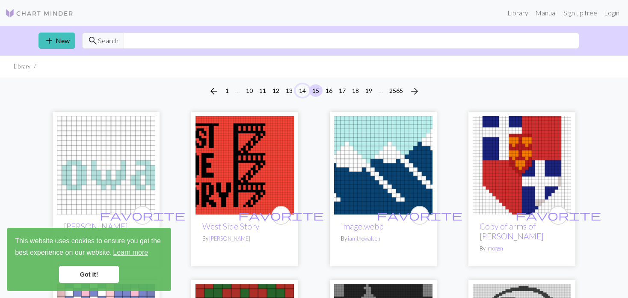
click at [304, 87] on button "14" at bounding box center [302, 90] width 14 height 12
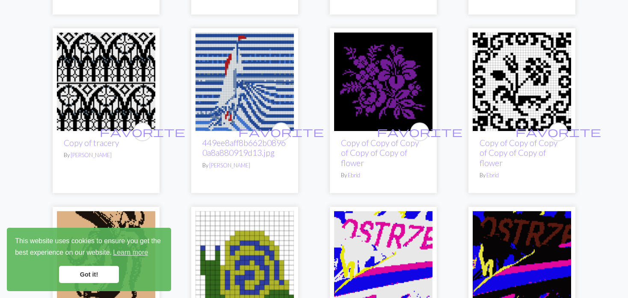
scroll to position [257, 0]
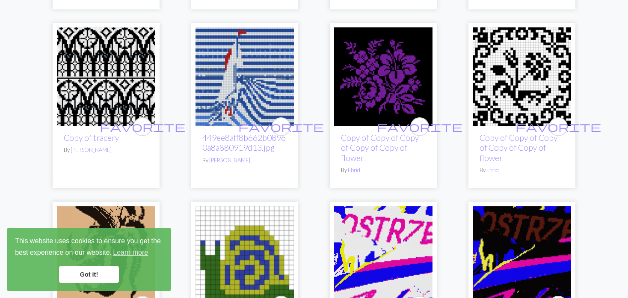
click at [251, 91] on img at bounding box center [244, 76] width 98 height 98
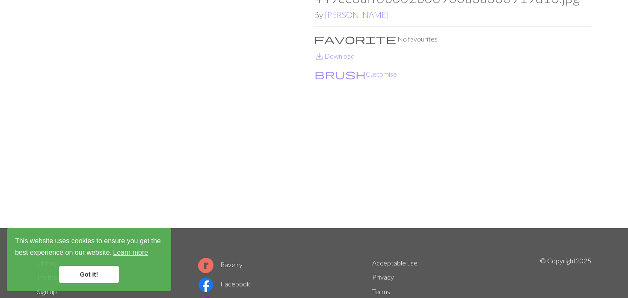
scroll to position [43, 0]
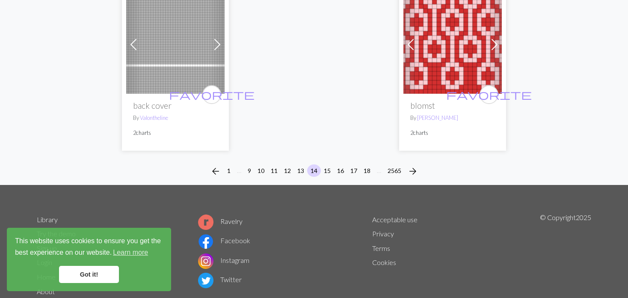
scroll to position [2257, 0]
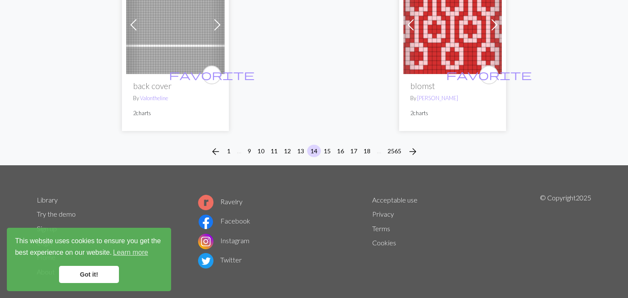
click at [327, 138] on div "arrow_back 1 … 9 10 11 12 13 14 15 16 17 18 … 2565 arrow_forward" at bounding box center [314, 151] width 628 height 27
click at [322, 145] on button "15" at bounding box center [327, 151] width 14 height 12
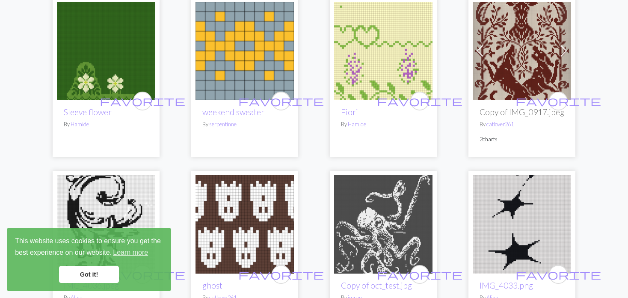
scroll to position [470, 0]
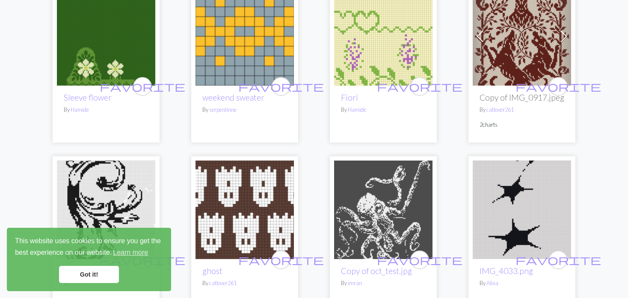
click at [92, 62] on img at bounding box center [106, 36] width 98 height 98
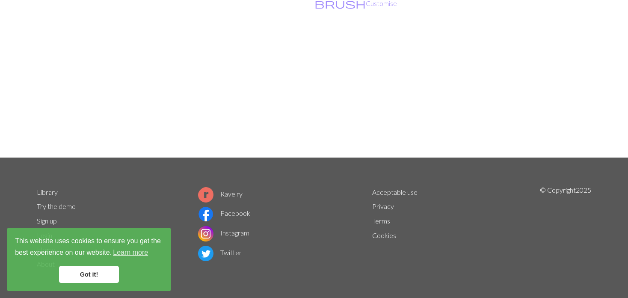
scroll to position [86, 0]
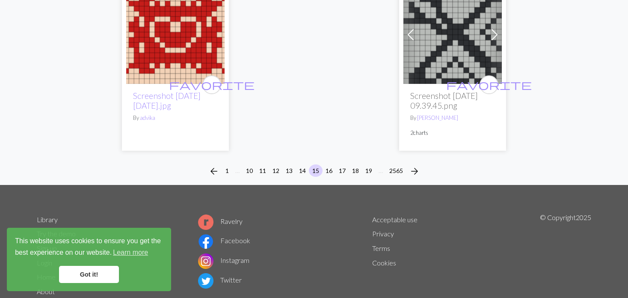
scroll to position [2277, 0]
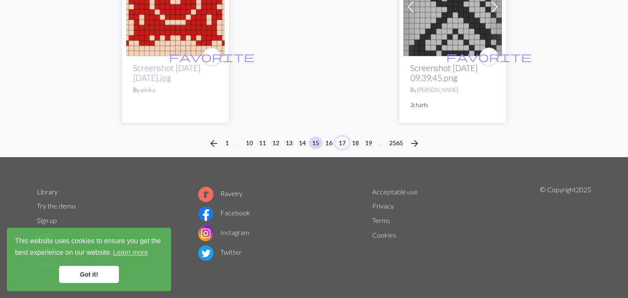
click at [336, 139] on button "17" at bounding box center [342, 142] width 14 height 12
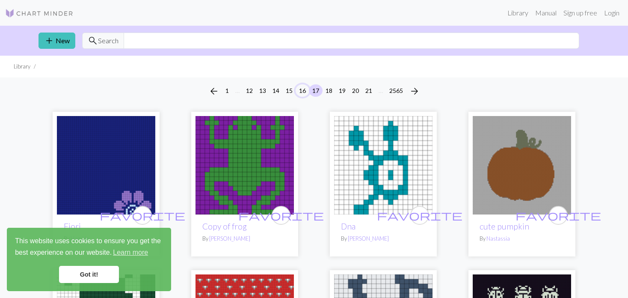
click at [302, 89] on button "16" at bounding box center [302, 90] width 14 height 12
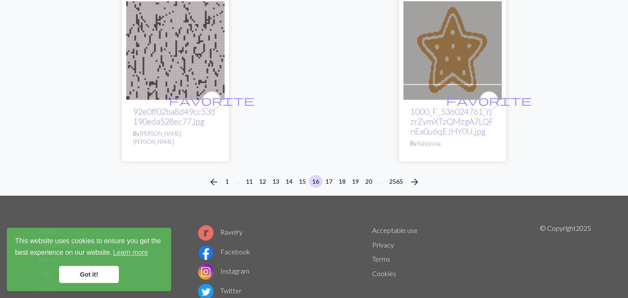
scroll to position [2222, 0]
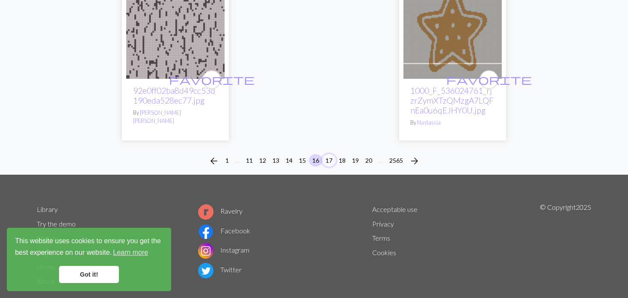
click at [324, 154] on button "17" at bounding box center [329, 160] width 14 height 12
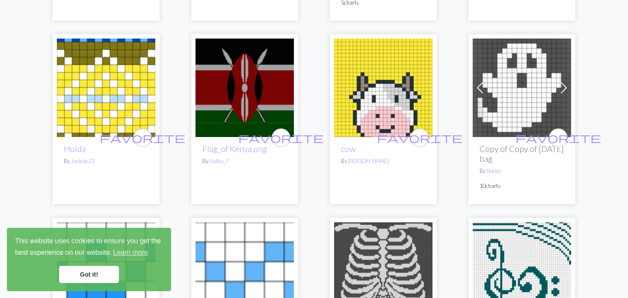
scroll to position [556, 0]
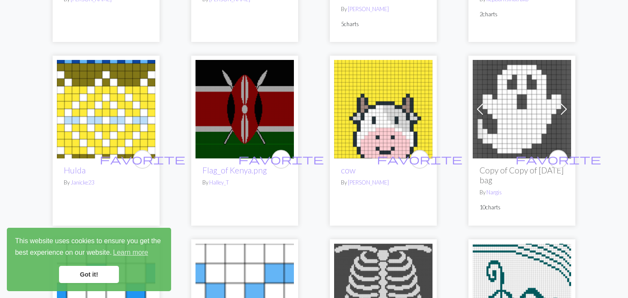
click at [480, 108] on span at bounding box center [480, 109] width 14 height 14
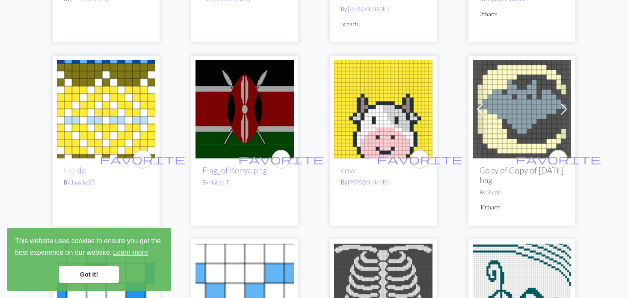
click at [480, 108] on span at bounding box center [480, 109] width 14 height 14
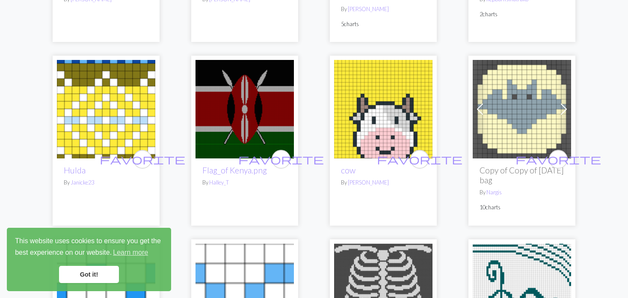
click at [480, 108] on span at bounding box center [480, 109] width 14 height 14
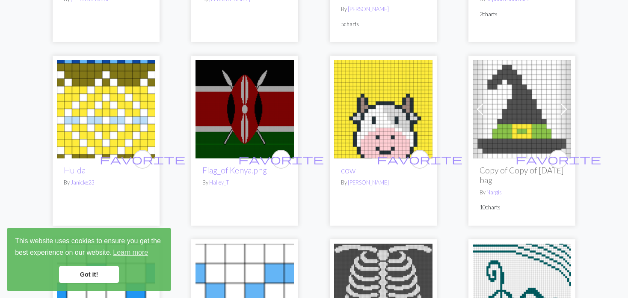
click at [480, 108] on span at bounding box center [480, 109] width 14 height 14
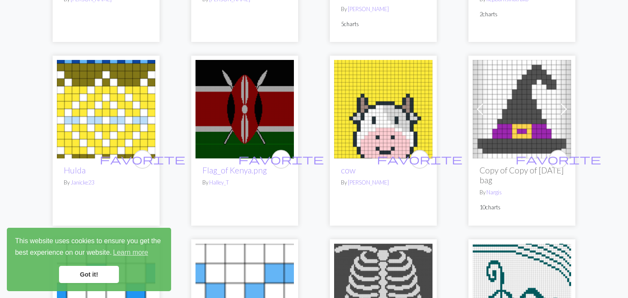
click at [480, 108] on span at bounding box center [480, 109] width 14 height 14
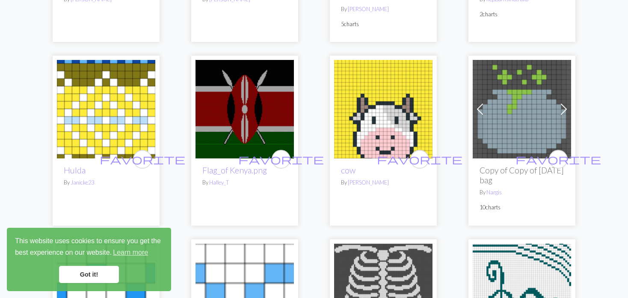
click at [480, 108] on span at bounding box center [480, 109] width 14 height 14
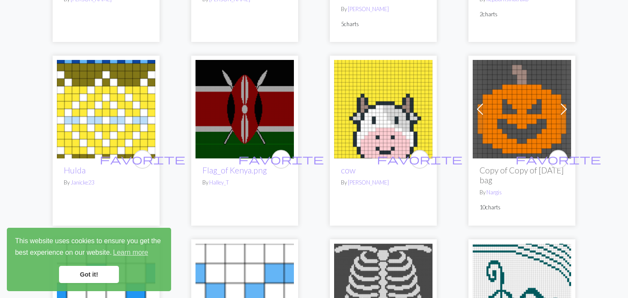
click at [480, 108] on span at bounding box center [480, 109] width 14 height 14
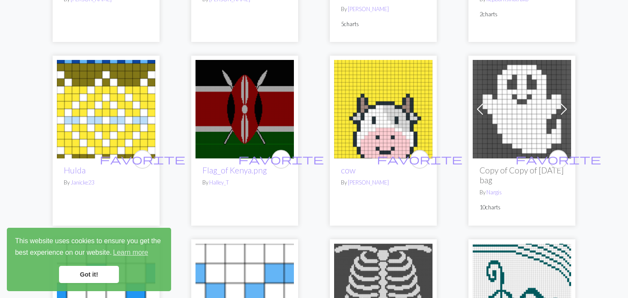
click at [480, 108] on span at bounding box center [480, 109] width 14 height 14
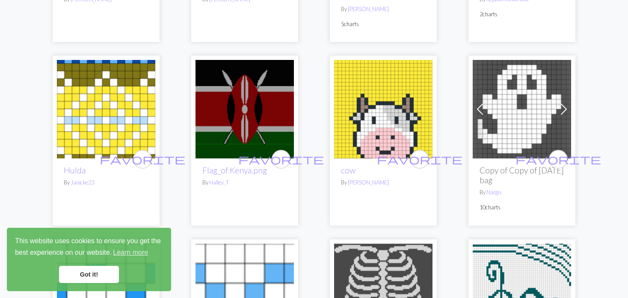
click at [480, 108] on span at bounding box center [480, 109] width 14 height 14
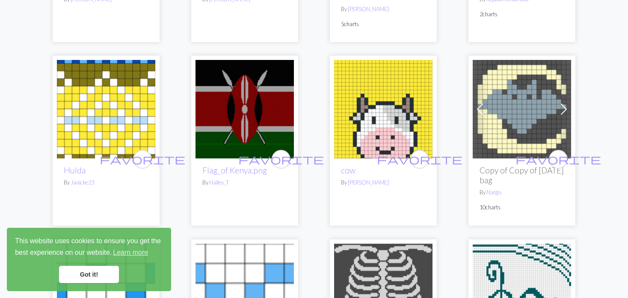
click at [480, 108] on span at bounding box center [480, 109] width 14 height 14
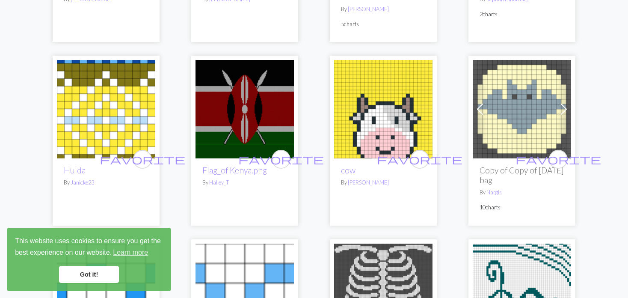
click at [480, 108] on span at bounding box center [480, 109] width 14 height 14
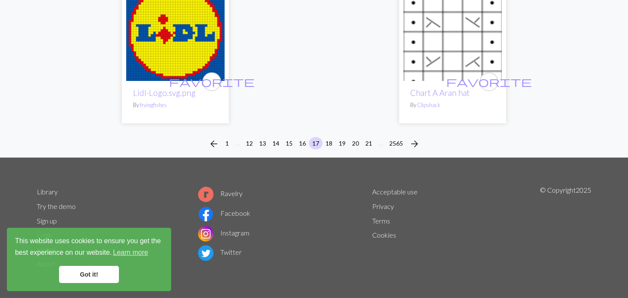
scroll to position [2252, 0]
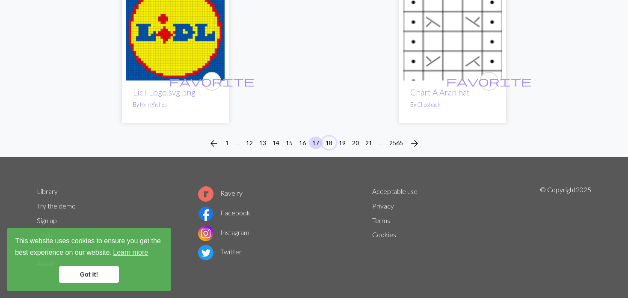
click at [324, 142] on button "18" at bounding box center [329, 142] width 14 height 12
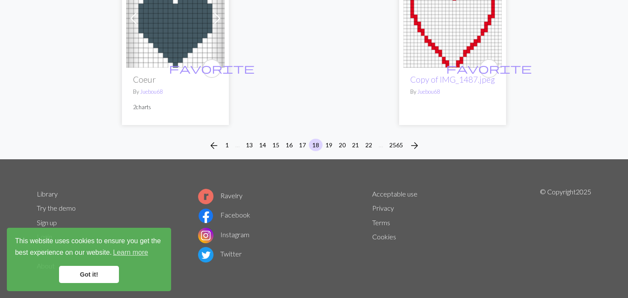
scroll to position [2233, 0]
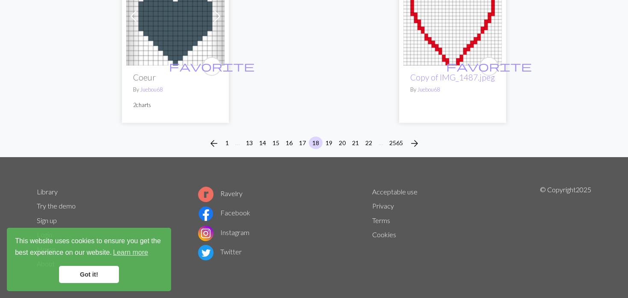
click at [323, 130] on div "arrow_back 1 … 13 14 15 16 17 18 19 20 21 22 … 2565 arrow_forward" at bounding box center [314, 143] width 628 height 27
click at [327, 141] on button "19" at bounding box center [329, 142] width 14 height 12
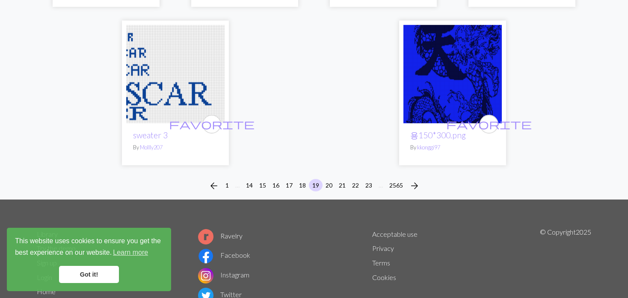
scroll to position [2262, 0]
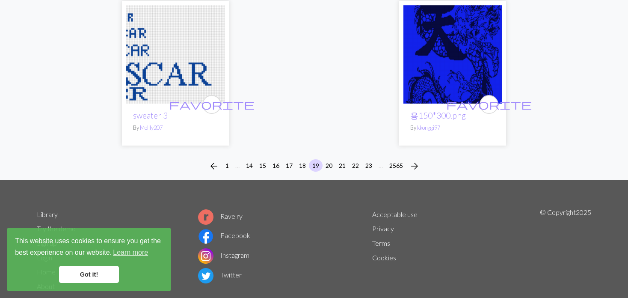
click at [345, 152] on div "arrow_back 1 … 14 15 16 17 18 19 20 21 22 23 … 2565 arrow_forward" at bounding box center [314, 165] width 628 height 27
click at [344, 159] on button "21" at bounding box center [342, 165] width 14 height 12
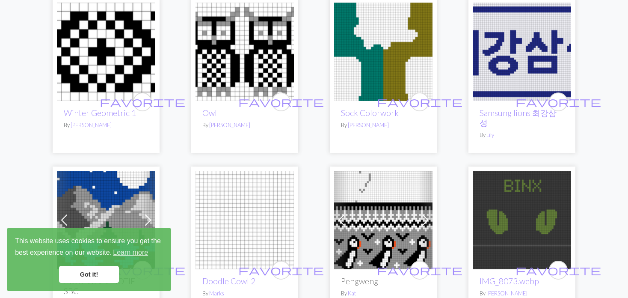
scroll to position [599, 0]
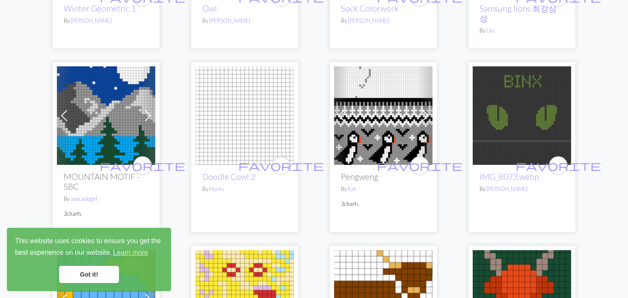
click at [69, 109] on span at bounding box center [64, 116] width 14 height 14
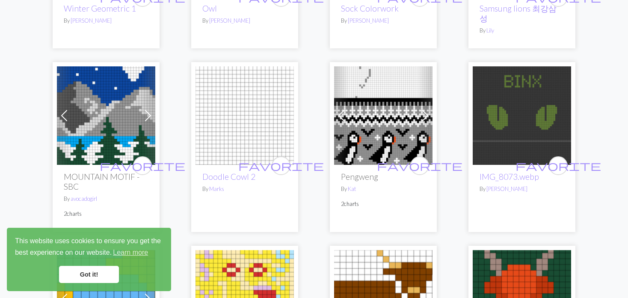
click at [69, 109] on span at bounding box center [64, 116] width 14 height 14
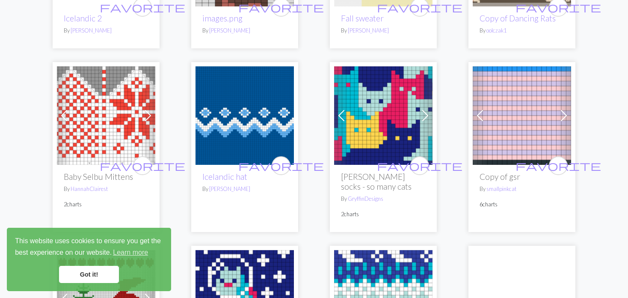
scroll to position [1625, 0]
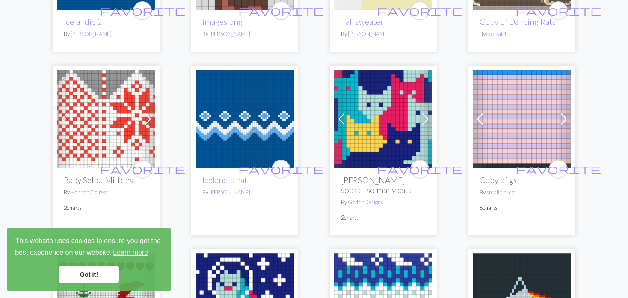
click at [474, 112] on span at bounding box center [480, 119] width 14 height 14
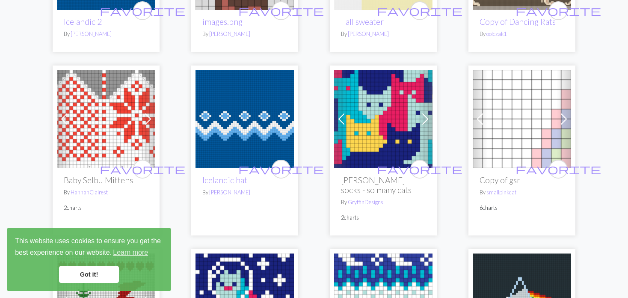
click at [479, 112] on span at bounding box center [480, 119] width 14 height 14
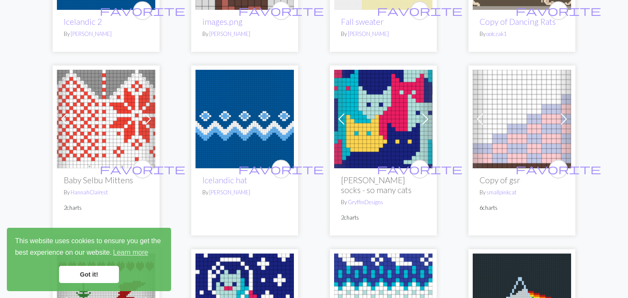
click at [479, 112] on span at bounding box center [480, 119] width 14 height 14
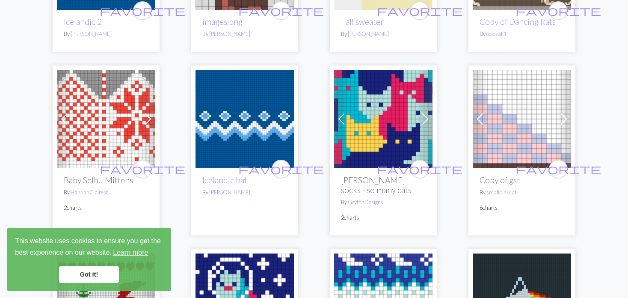
click at [479, 112] on span at bounding box center [480, 119] width 14 height 14
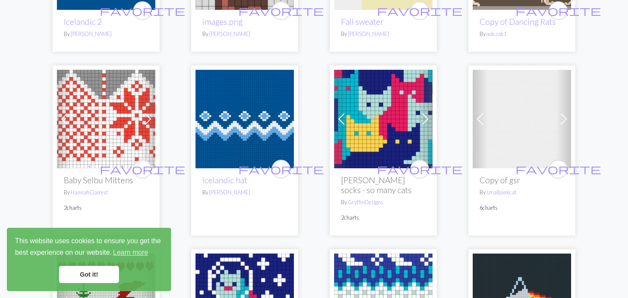
click at [479, 112] on span at bounding box center [480, 119] width 14 height 14
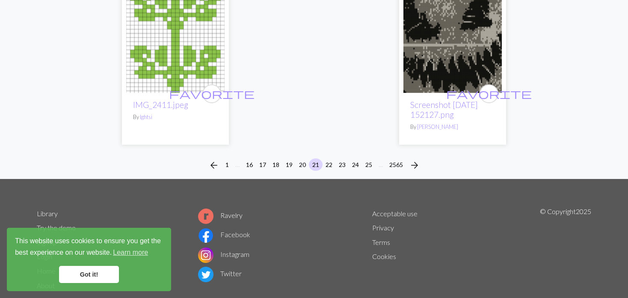
scroll to position [2233, 0]
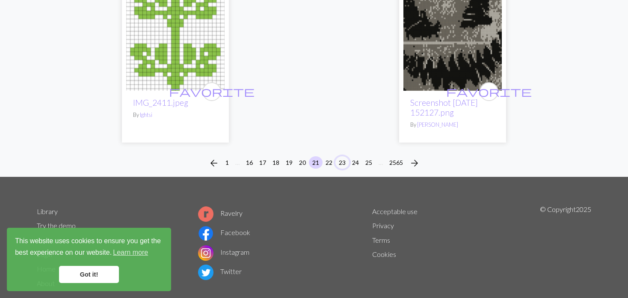
click at [339, 156] on button "23" at bounding box center [342, 162] width 14 height 12
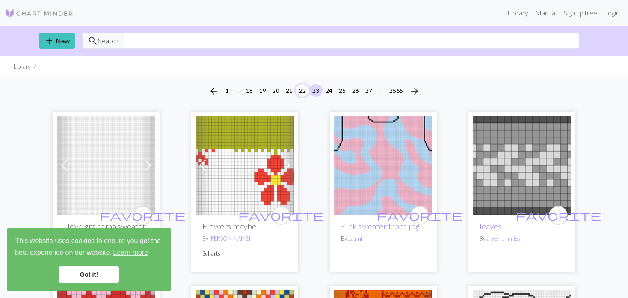
click at [302, 91] on button "22" at bounding box center [302, 90] width 14 height 12
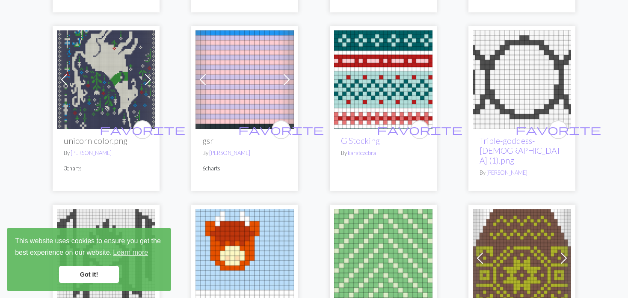
scroll to position [599, 0]
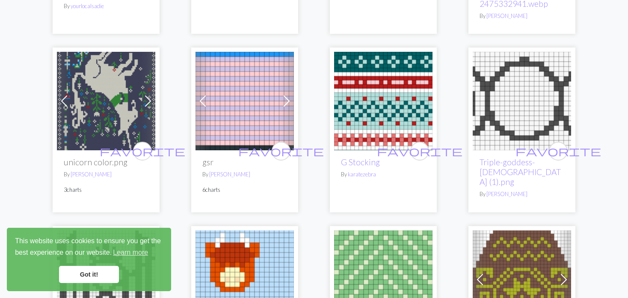
click at [283, 96] on span at bounding box center [287, 101] width 14 height 14
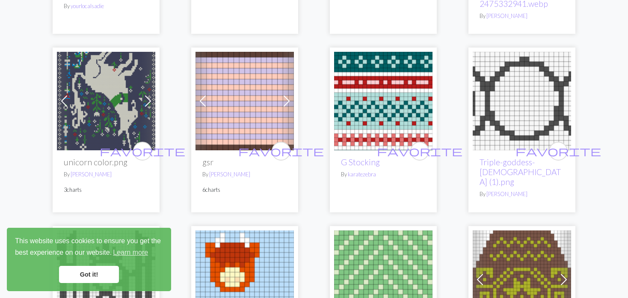
click at [284, 98] on span at bounding box center [287, 101] width 14 height 14
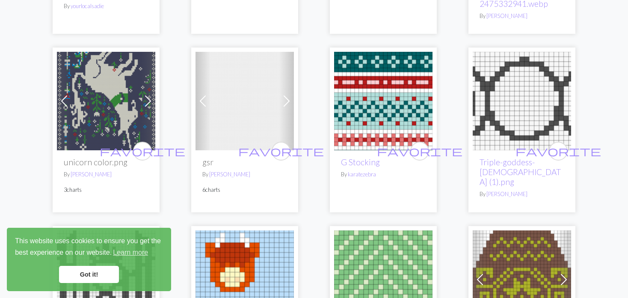
click at [284, 99] on span at bounding box center [287, 101] width 14 height 14
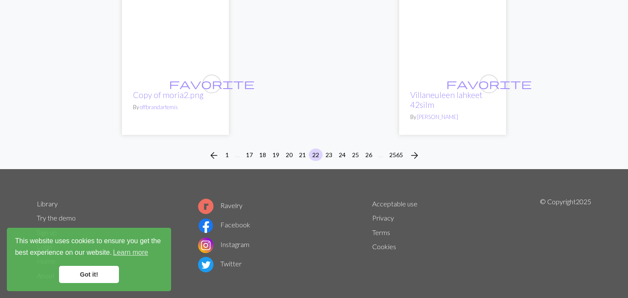
scroll to position [2233, 0]
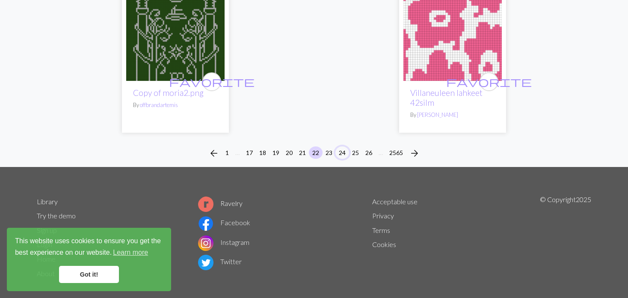
click at [342, 146] on button "24" at bounding box center [342, 152] width 14 height 12
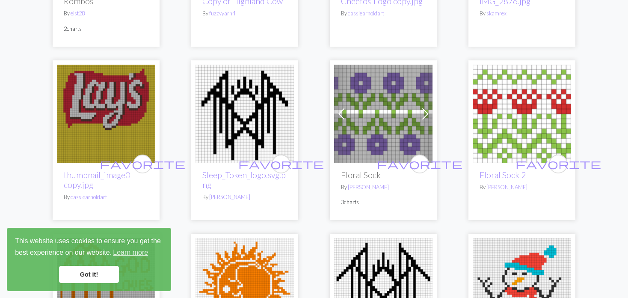
scroll to position [770, 0]
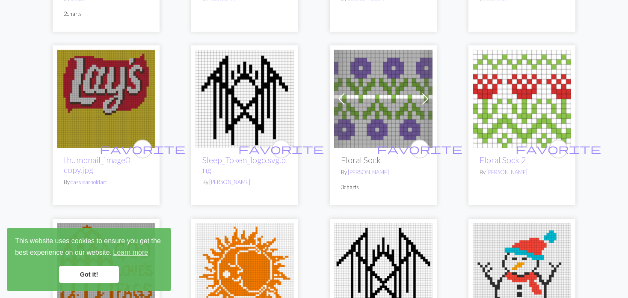
click at [525, 72] on img at bounding box center [522, 99] width 98 height 98
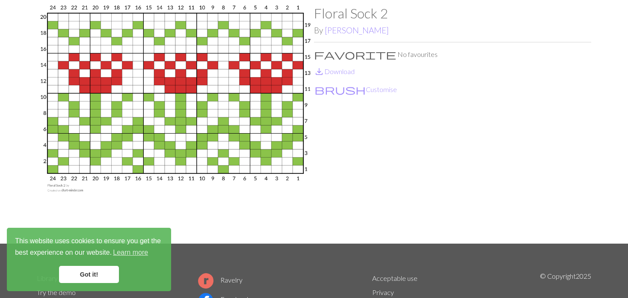
scroll to position [43, 0]
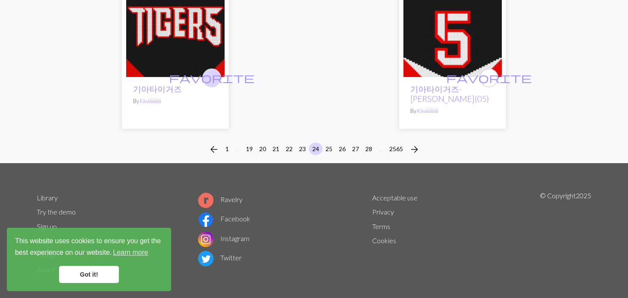
scroll to position [2218, 0]
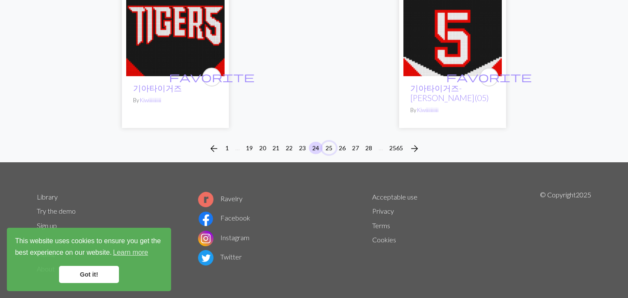
click at [326, 142] on button "25" at bounding box center [329, 148] width 14 height 12
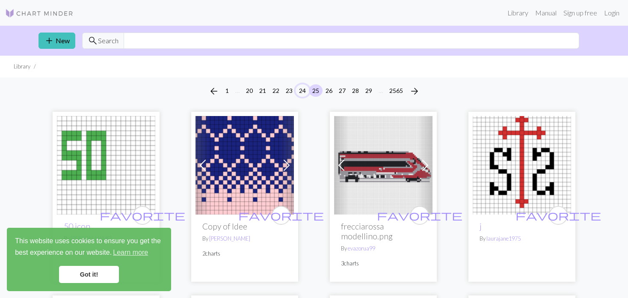
click at [306, 87] on button "24" at bounding box center [302, 90] width 14 height 12
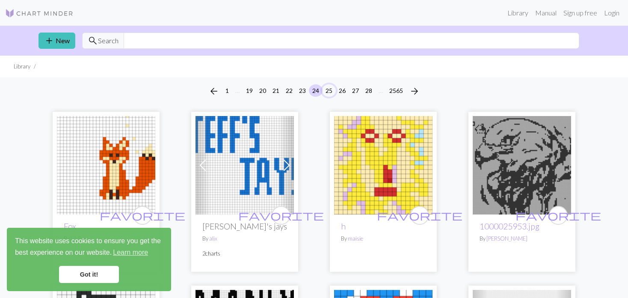
click at [327, 87] on button "25" at bounding box center [329, 90] width 14 height 12
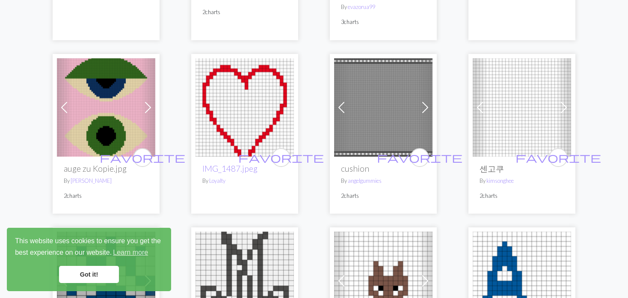
scroll to position [257, 0]
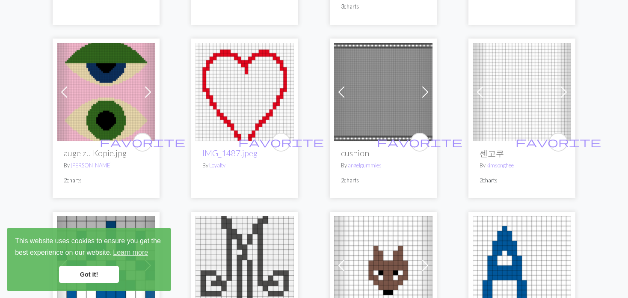
click at [420, 90] on span at bounding box center [425, 92] width 14 height 14
click at [419, 89] on span at bounding box center [425, 92] width 14 height 14
click at [340, 92] on span at bounding box center [341, 92] width 14 height 14
click at [339, 91] on span at bounding box center [341, 92] width 14 height 14
click at [339, 86] on span at bounding box center [341, 92] width 14 height 14
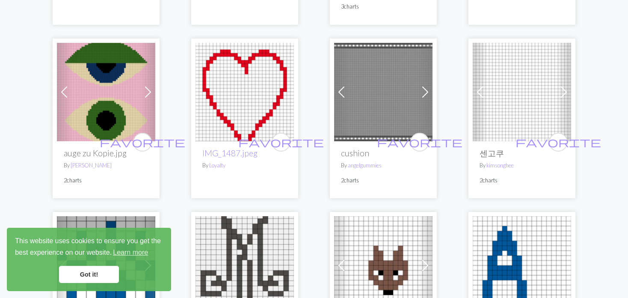
click at [346, 83] on link "Previous" at bounding box center [341, 92] width 15 height 98
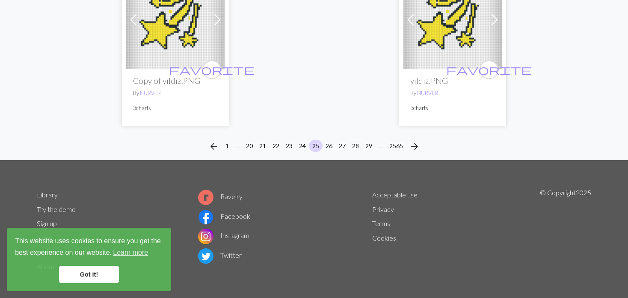
scroll to position [2290, 0]
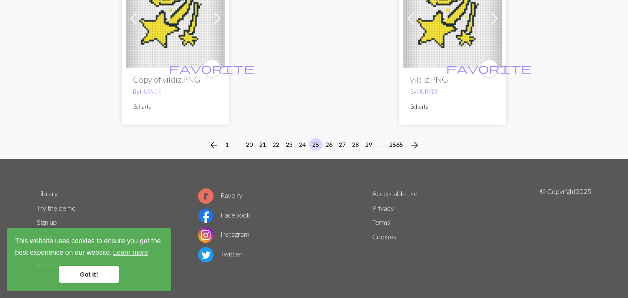
click at [321, 135] on div "arrow_back 1 … 20 21 22 23 24 25 26 27 28 29 … 2565 arrow_forward" at bounding box center [314, 144] width 628 height 27
click at [338, 144] on button "27" at bounding box center [342, 144] width 14 height 12
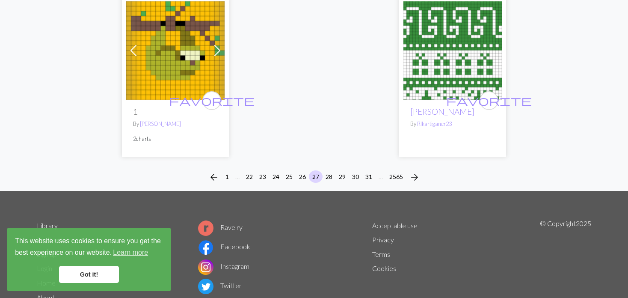
scroll to position [2218, 0]
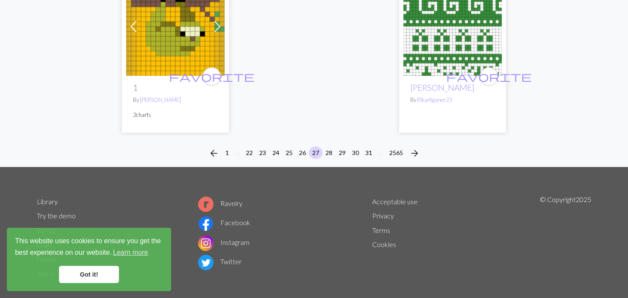
click at [304, 139] on div "arrow_back 1 … 22 23 24 25 26 27 28 29 30 31 … 2565 arrow_forward" at bounding box center [314, 152] width 628 height 27
click at [306, 146] on button "26" at bounding box center [302, 152] width 14 height 12
